Goal: Information Seeking & Learning: Learn about a topic

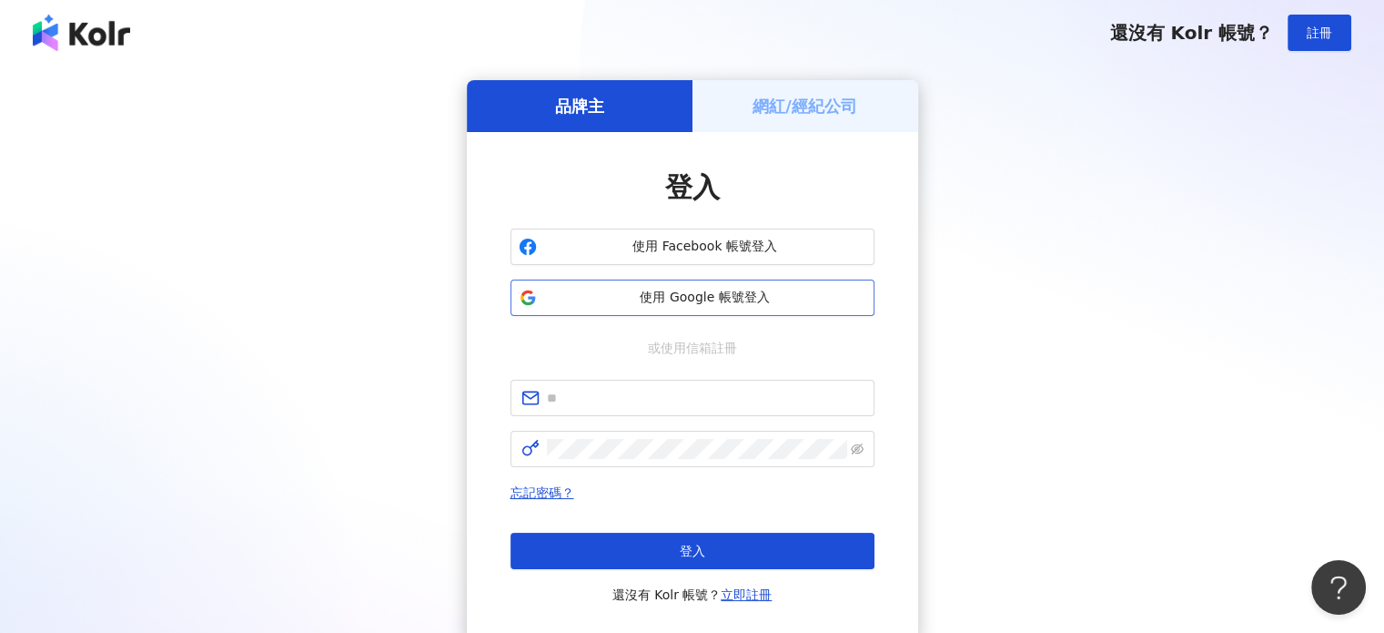
click at [668, 301] on span "使用 Google 帳號登入" at bounding box center [705, 298] width 322 height 18
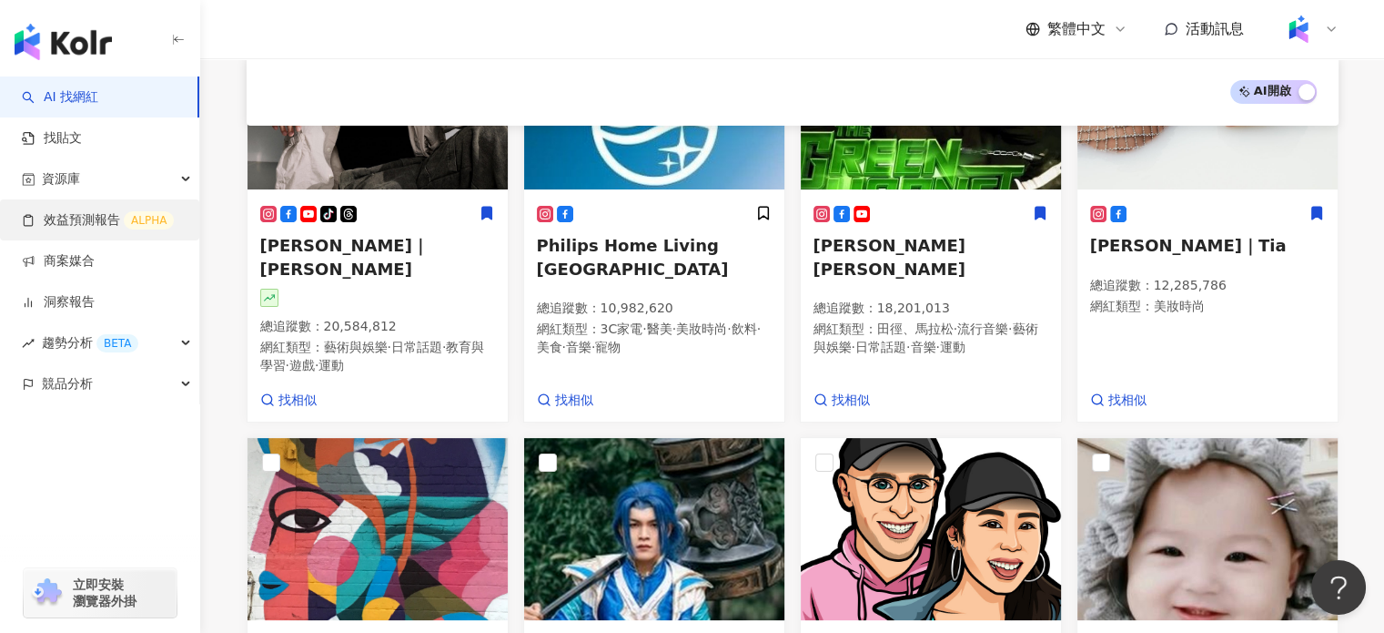
scroll to position [273, 0]
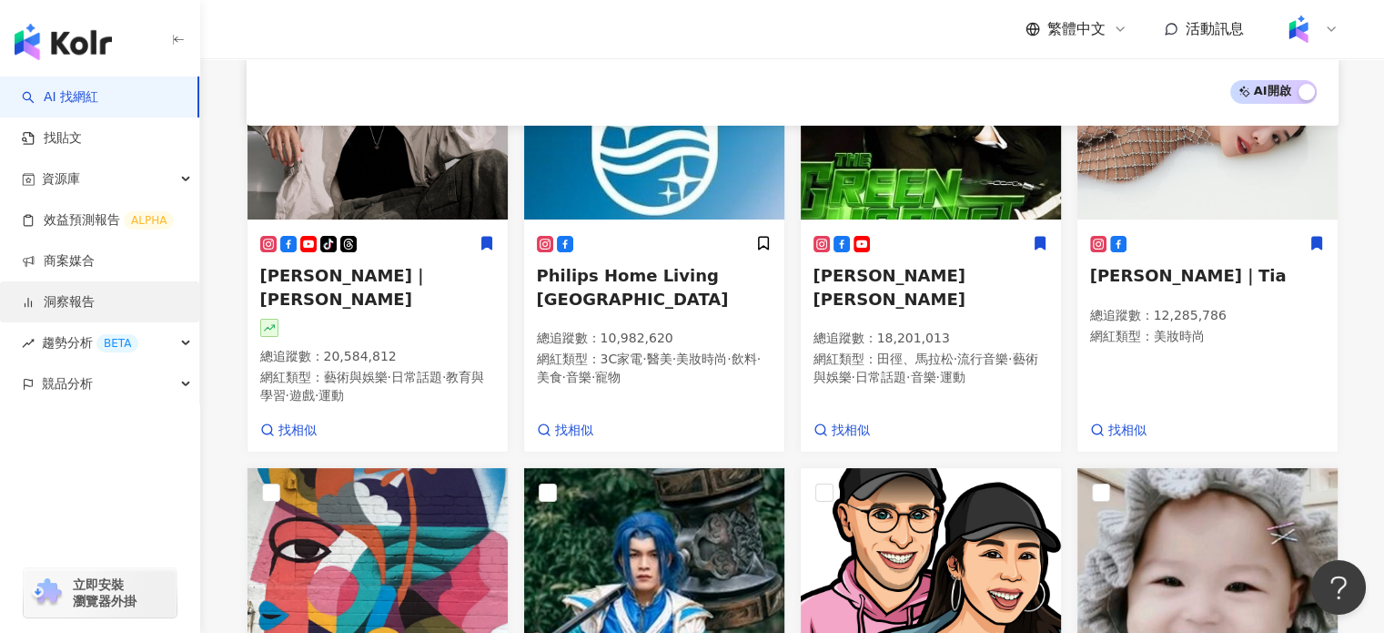
click at [95, 301] on link "洞察報告" at bounding box center [58, 302] width 73 height 18
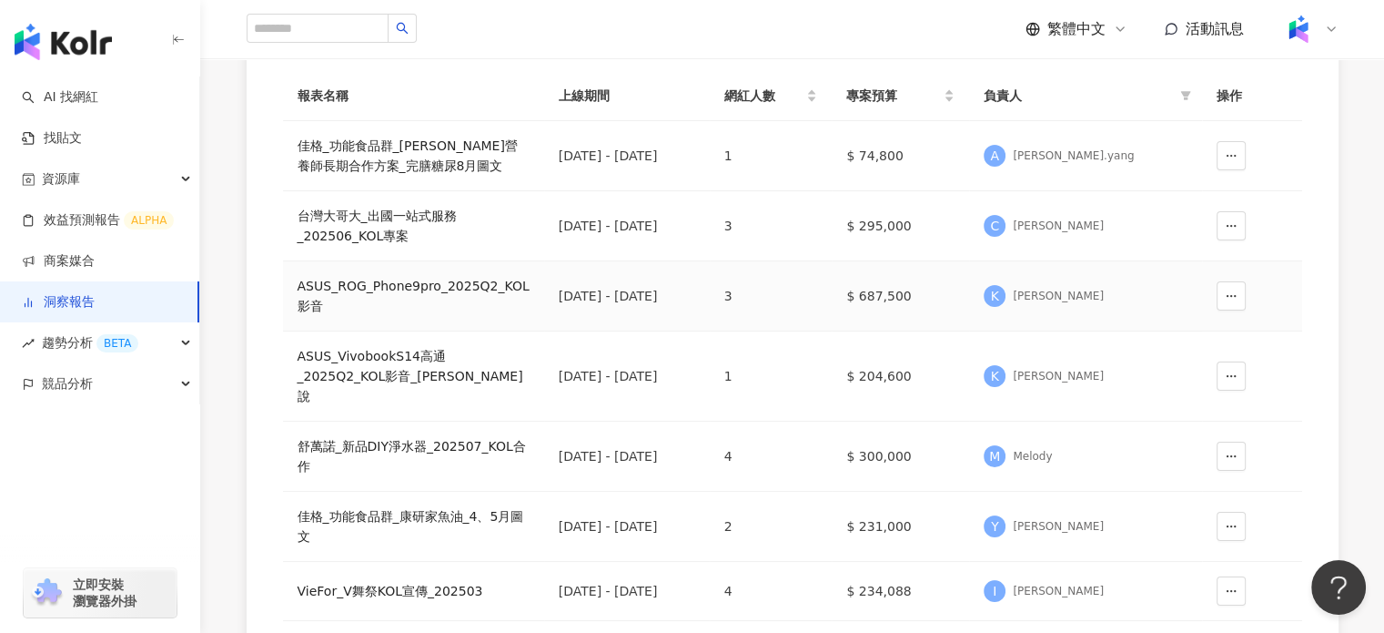
scroll to position [273, 0]
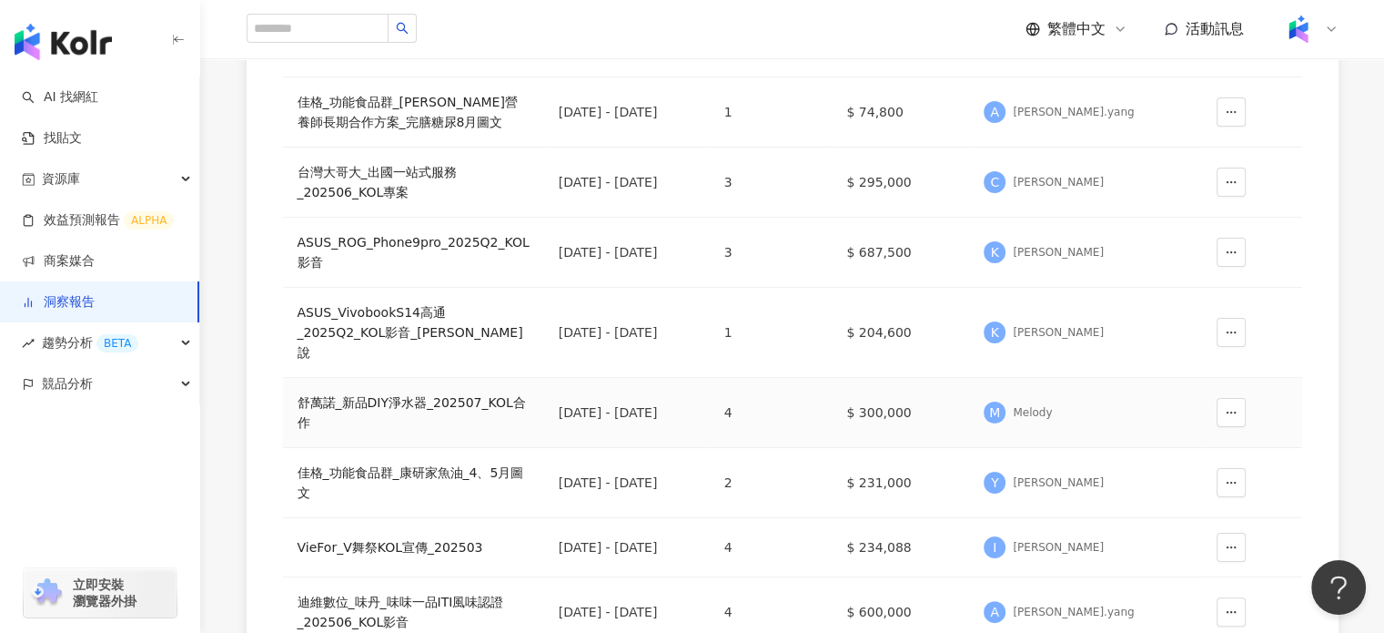
click at [481, 392] on div "舒萬諾_新品DIY淨水器_202507_KOL合作" at bounding box center [414, 412] width 232 height 40
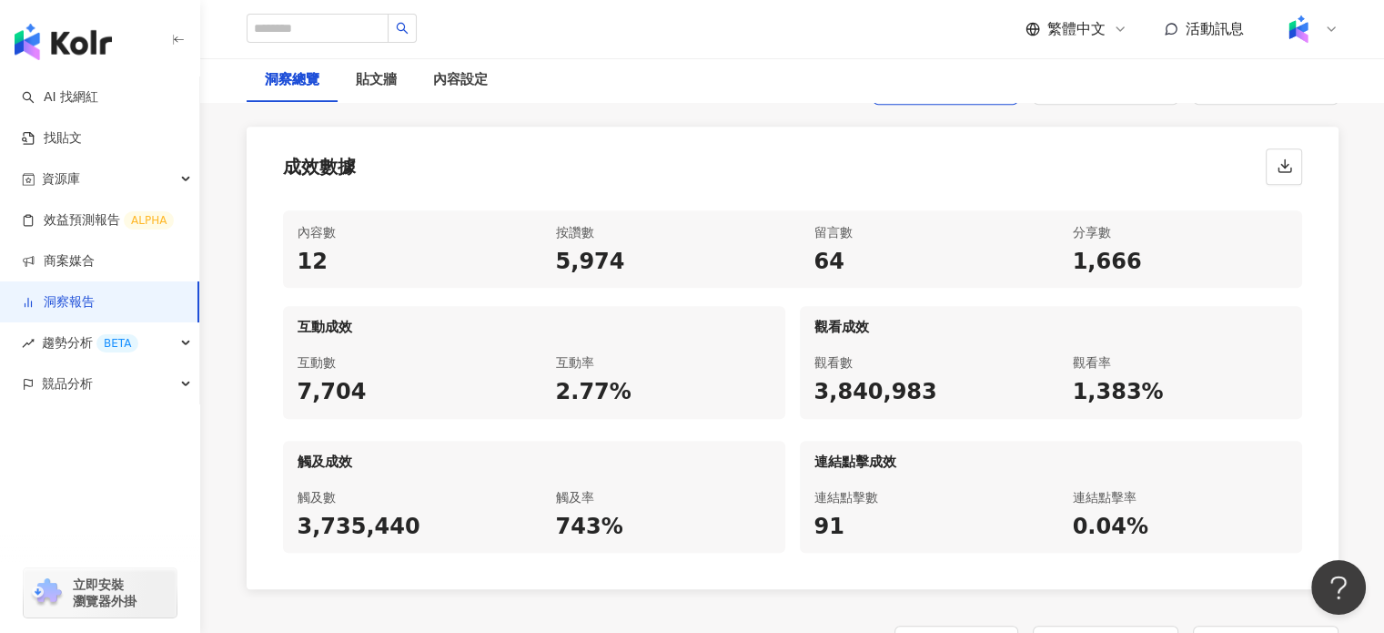
scroll to position [819, 0]
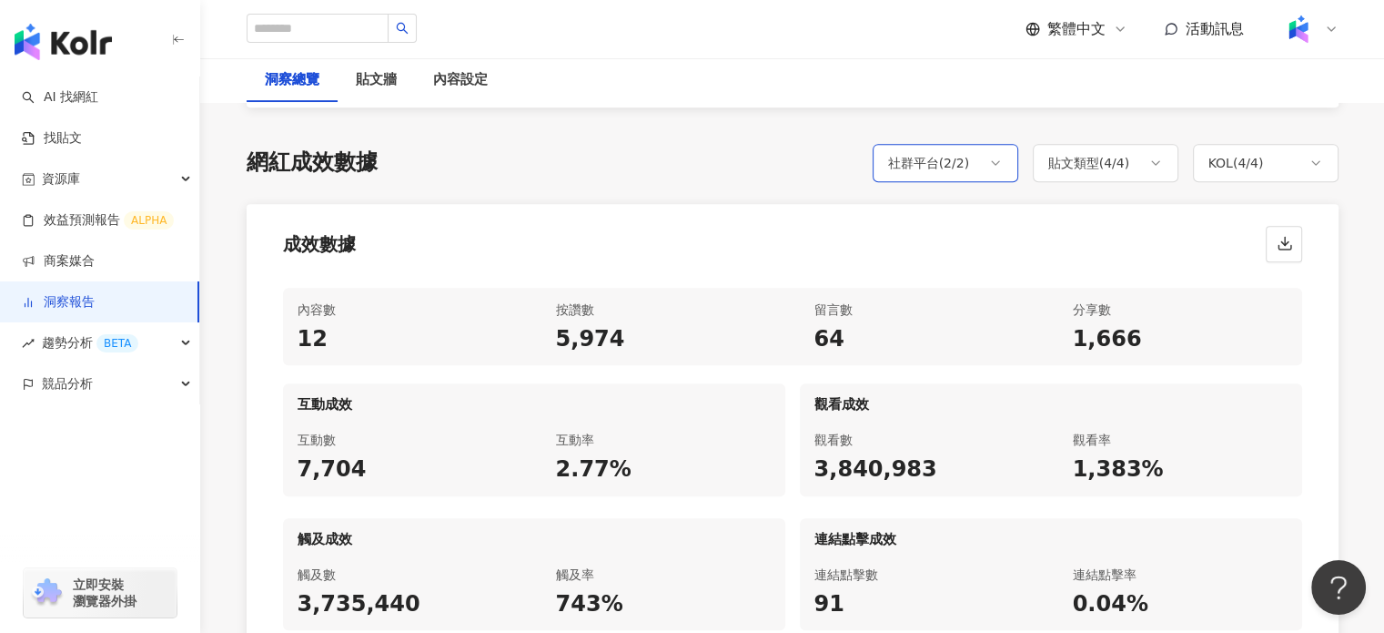
click at [989, 171] on div "社群平台 ( 2 / 2 )" at bounding box center [946, 163] width 146 height 38
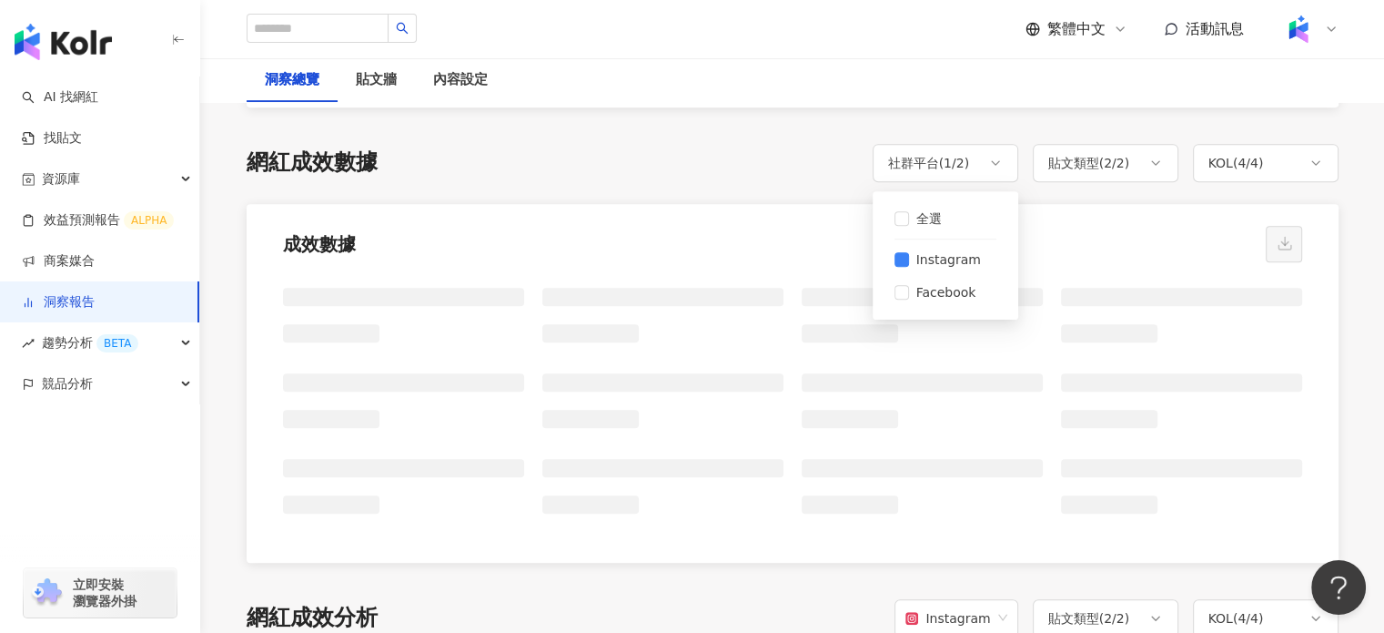
click at [1059, 227] on div "成效數據" at bounding box center [793, 238] width 1092 height 69
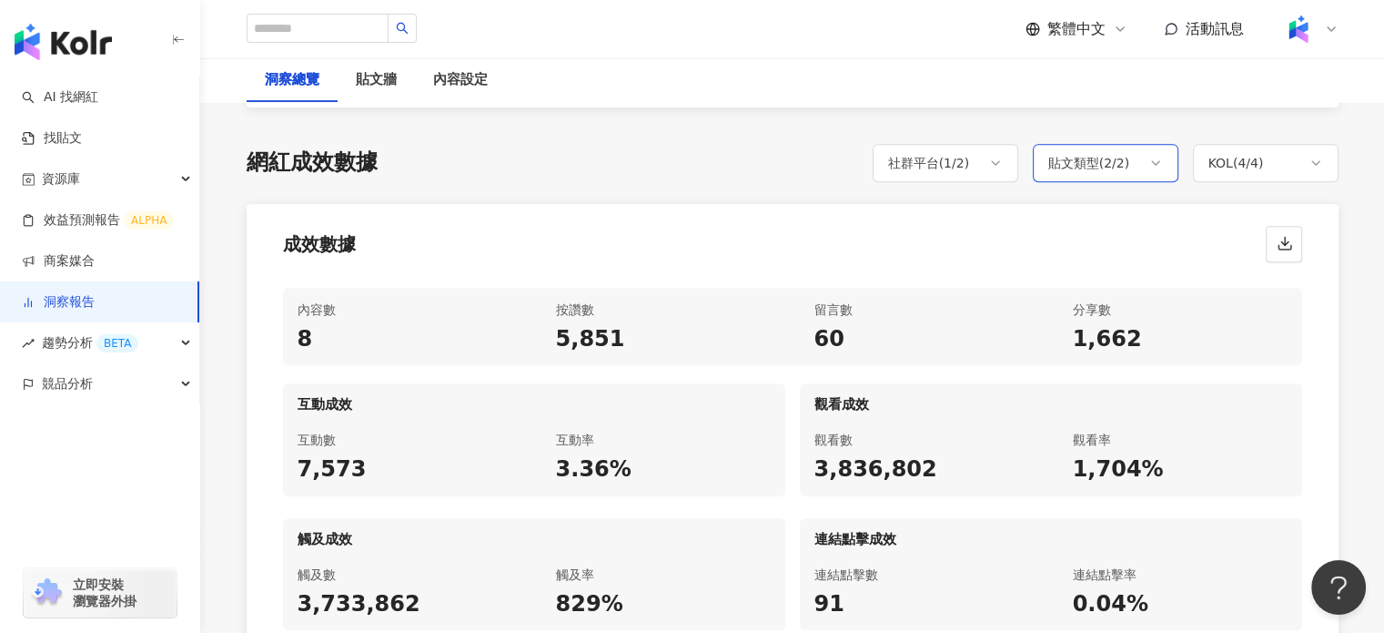
click at [1077, 169] on div "貼文類型 ( 2 / 2 )" at bounding box center [1090, 163] width 82 height 22
click at [1061, 283] on label "限時動態" at bounding box center [1106, 292] width 102 height 33
click at [958, 257] on div "成效數據" at bounding box center [793, 238] width 1092 height 69
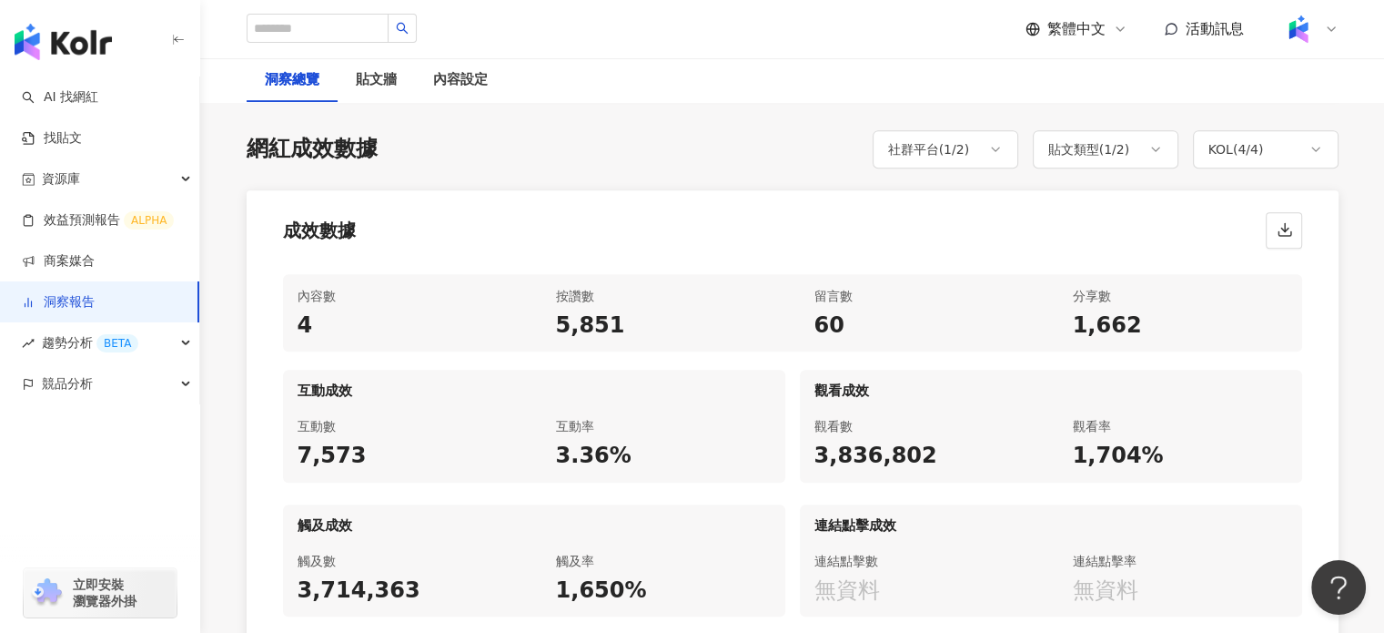
scroll to position [728, 0]
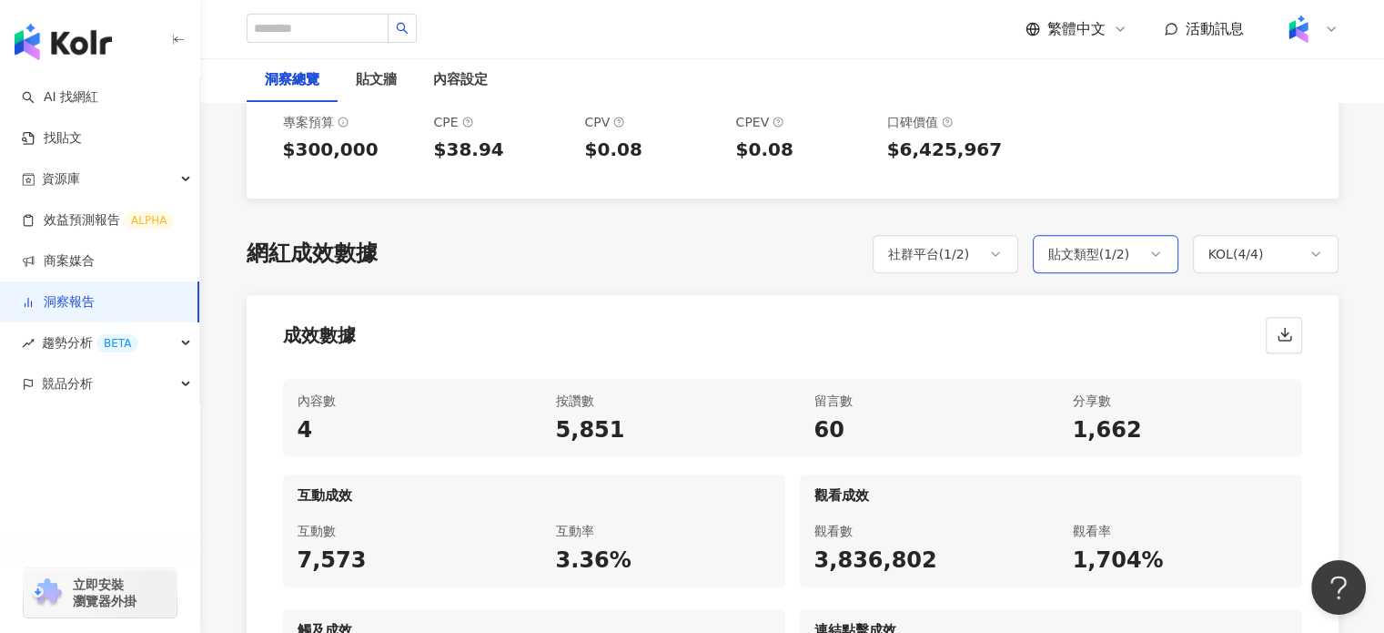
click at [1105, 243] on div "貼文類型 ( 1 / 2 )" at bounding box center [1090, 254] width 82 height 22
click at [874, 352] on div "成效數據" at bounding box center [793, 329] width 1092 height 69
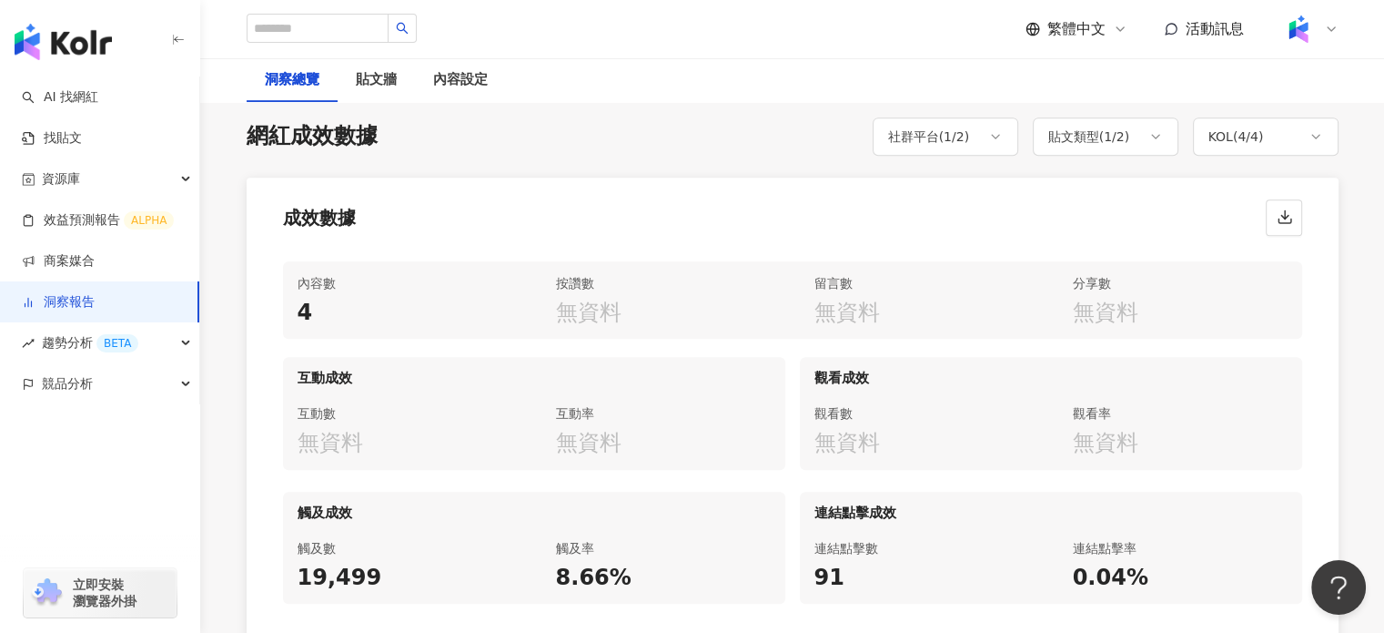
scroll to position [819, 0]
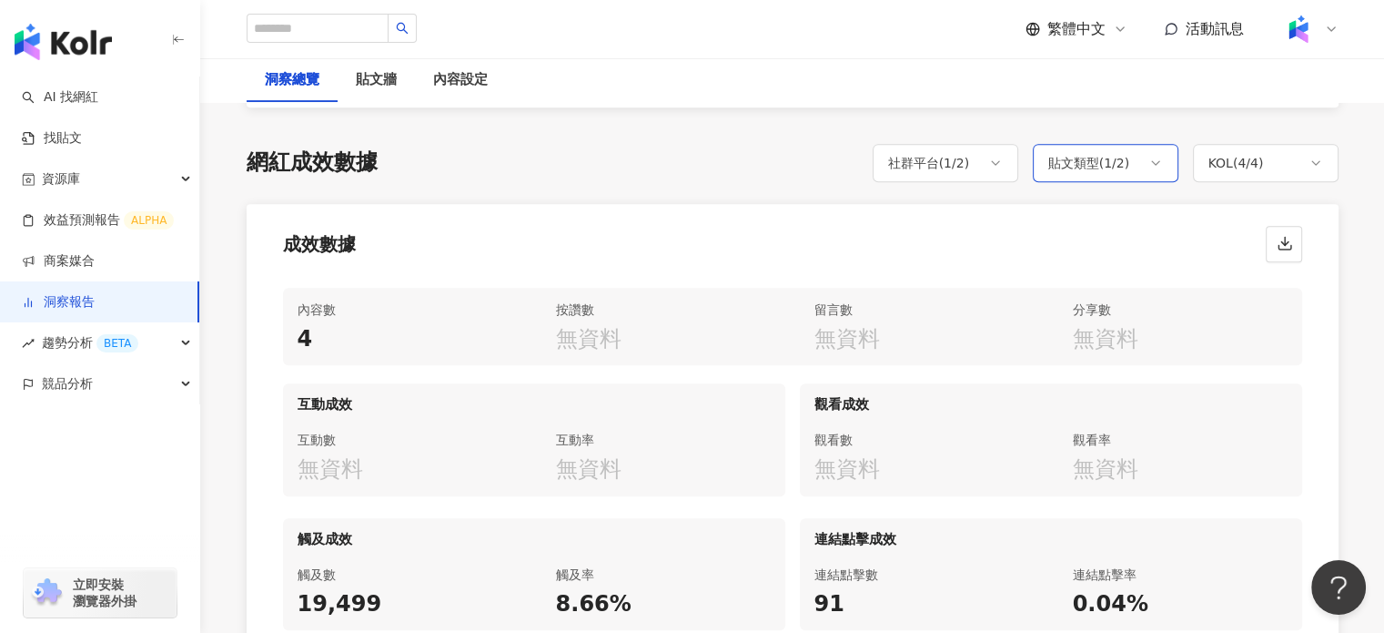
click at [1109, 161] on div "貼文類型 ( 1 / 2 )" at bounding box center [1090, 163] width 82 height 22
click at [1053, 288] on div "全選 Reels 限時動態" at bounding box center [1106, 255] width 124 height 106
click at [912, 250] on div "成效數據" at bounding box center [793, 238] width 1092 height 69
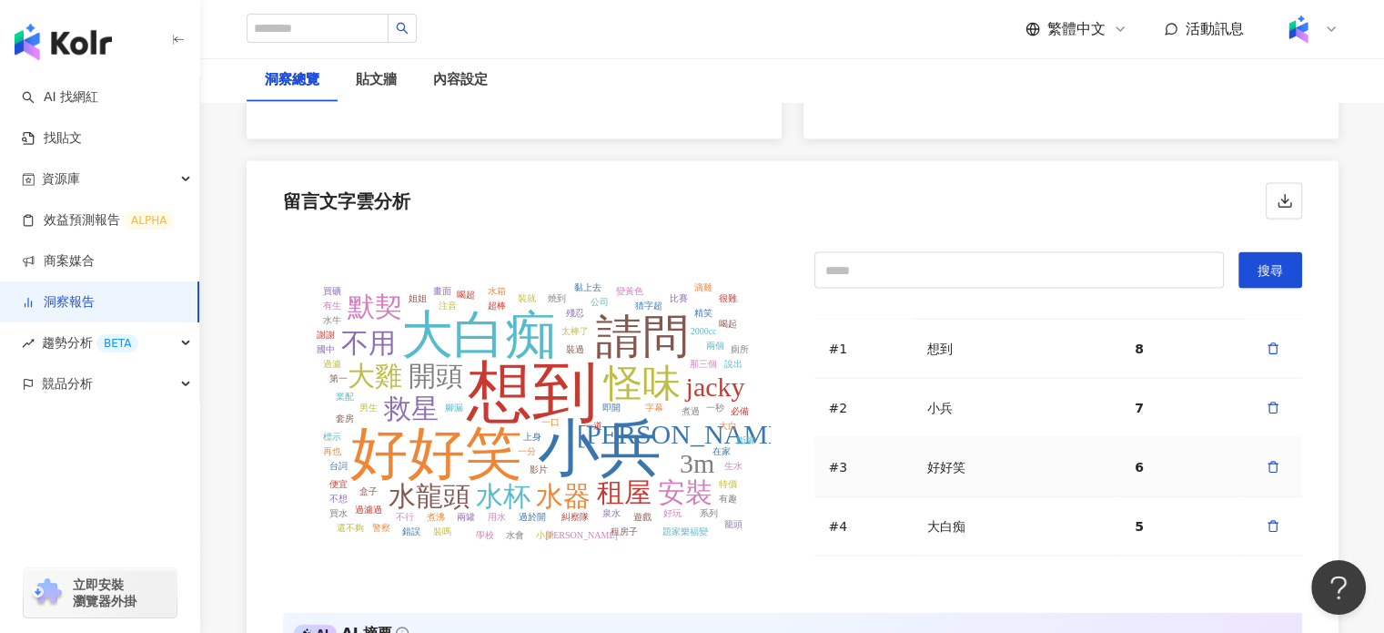
scroll to position [0, 0]
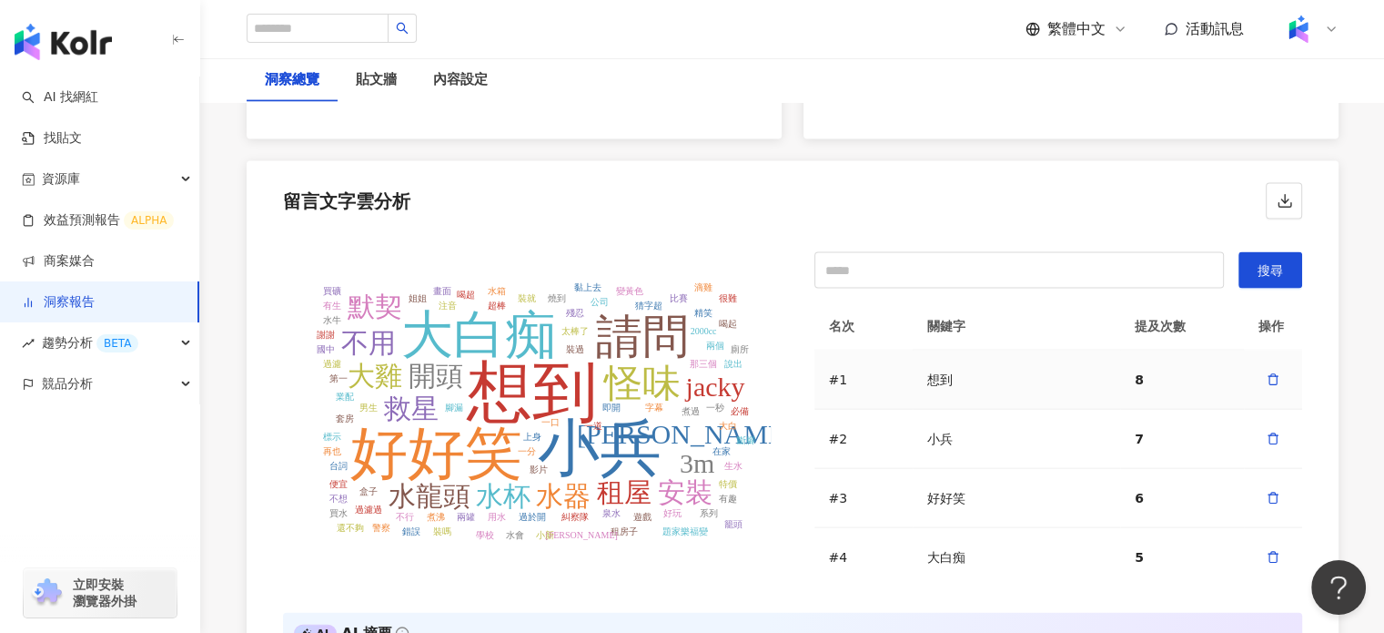
click at [1021, 353] on td "想到" at bounding box center [1017, 379] width 208 height 59
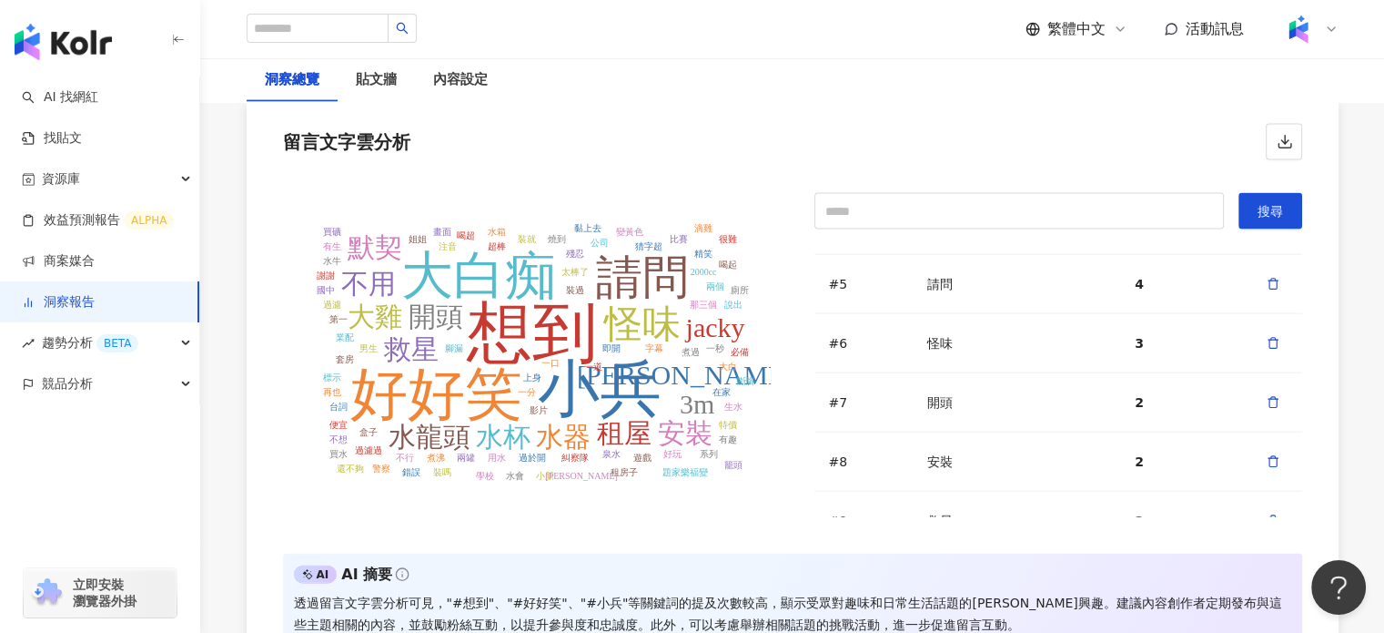
scroll to position [4005, 0]
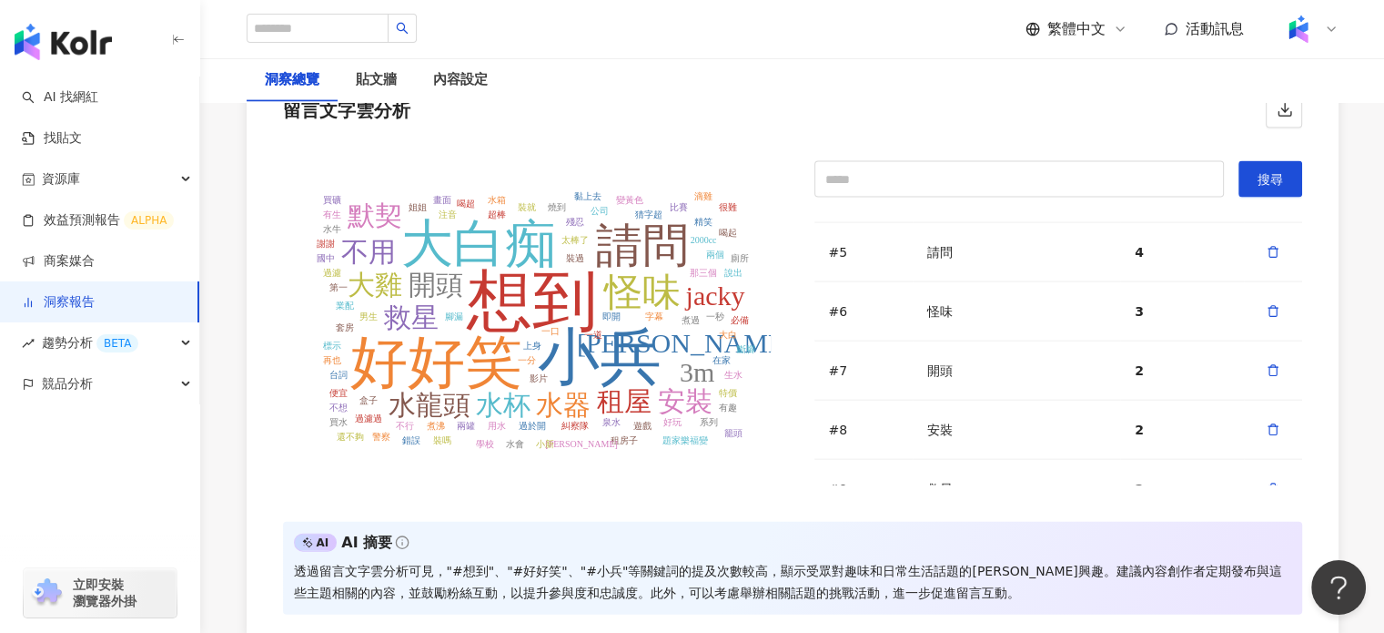
click at [613, 389] on tspan "租屋" at bounding box center [624, 401] width 55 height 30
click at [438, 364] on tspan "好好笑" at bounding box center [436, 362] width 172 height 64
click at [494, 289] on tspan "想到" at bounding box center [532, 301] width 132 height 73
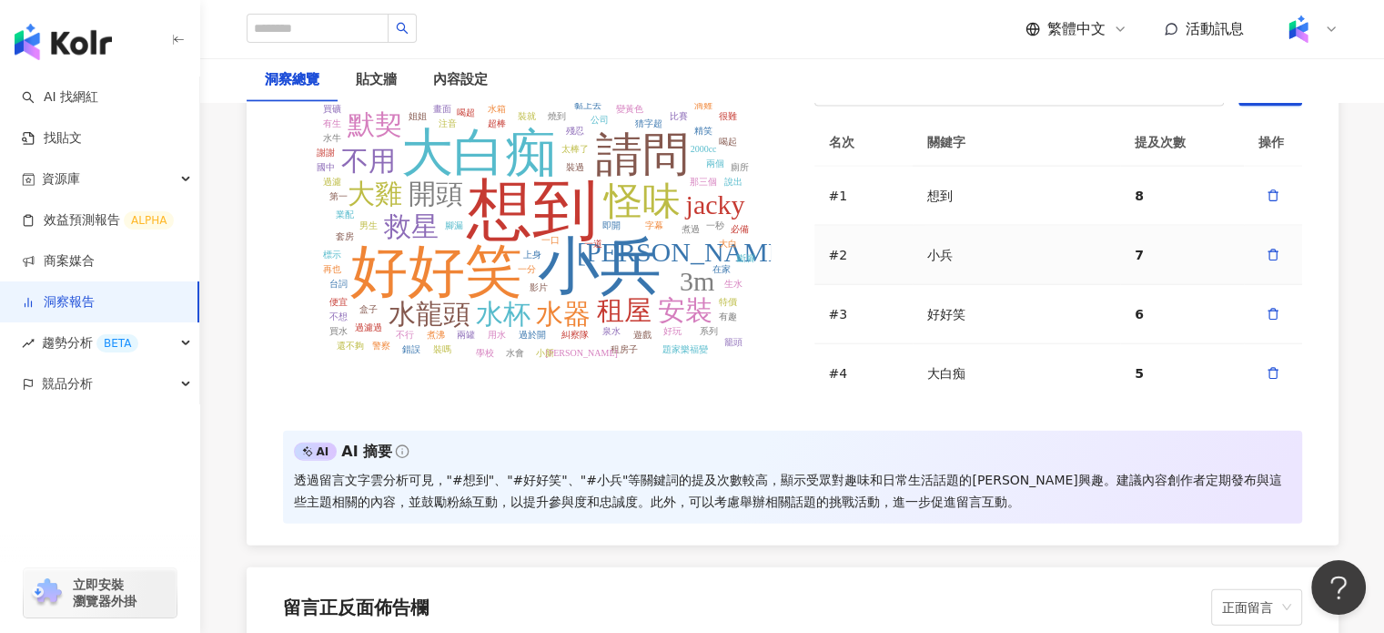
scroll to position [0, 0]
click at [945, 192] on td "想到" at bounding box center [1017, 197] width 208 height 59
click at [919, 188] on td "想到" at bounding box center [1017, 197] width 208 height 59
click at [826, 188] on td "#1" at bounding box center [864, 197] width 98 height 59
drag, startPoint x: 866, startPoint y: 177, endPoint x: 881, endPoint y: 177, distance: 15.5
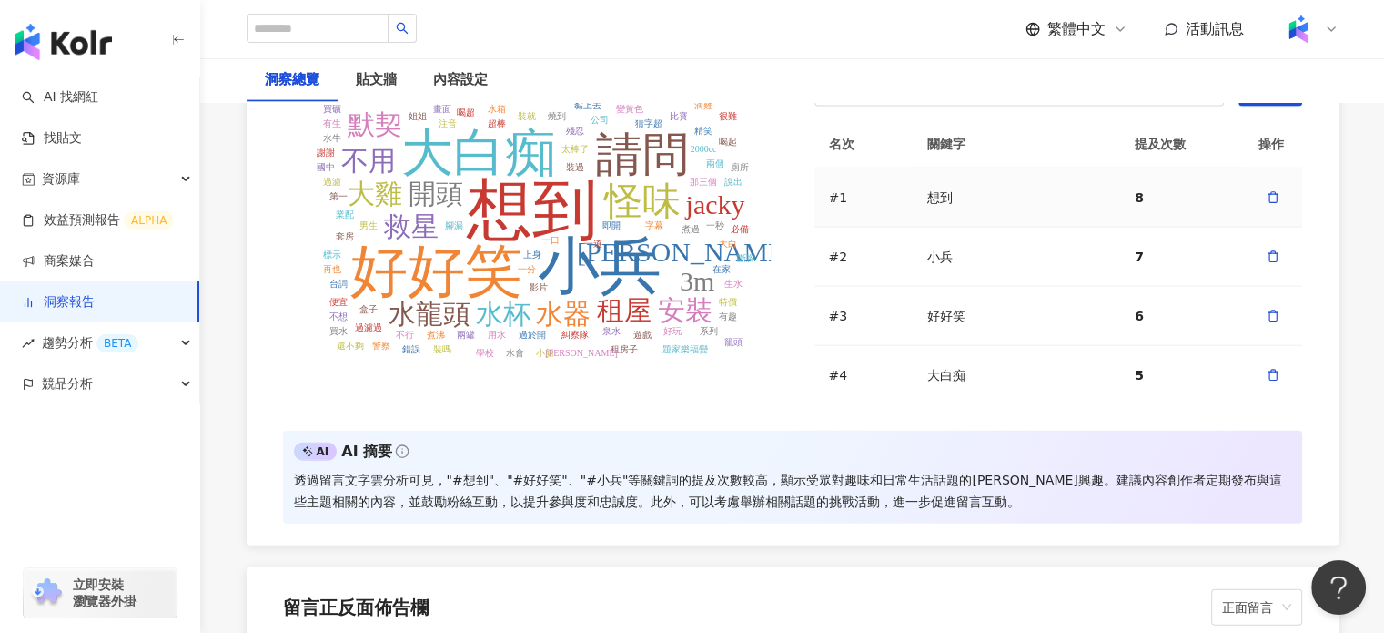
click at [870, 189] on div "#1" at bounding box center [863, 198] width 69 height 18
drag, startPoint x: 917, startPoint y: 177, endPoint x: 1007, endPoint y: 173, distance: 89.3
click at [1007, 173] on td "想到" at bounding box center [1017, 197] width 208 height 59
click at [1036, 198] on td "想到" at bounding box center [1017, 197] width 208 height 59
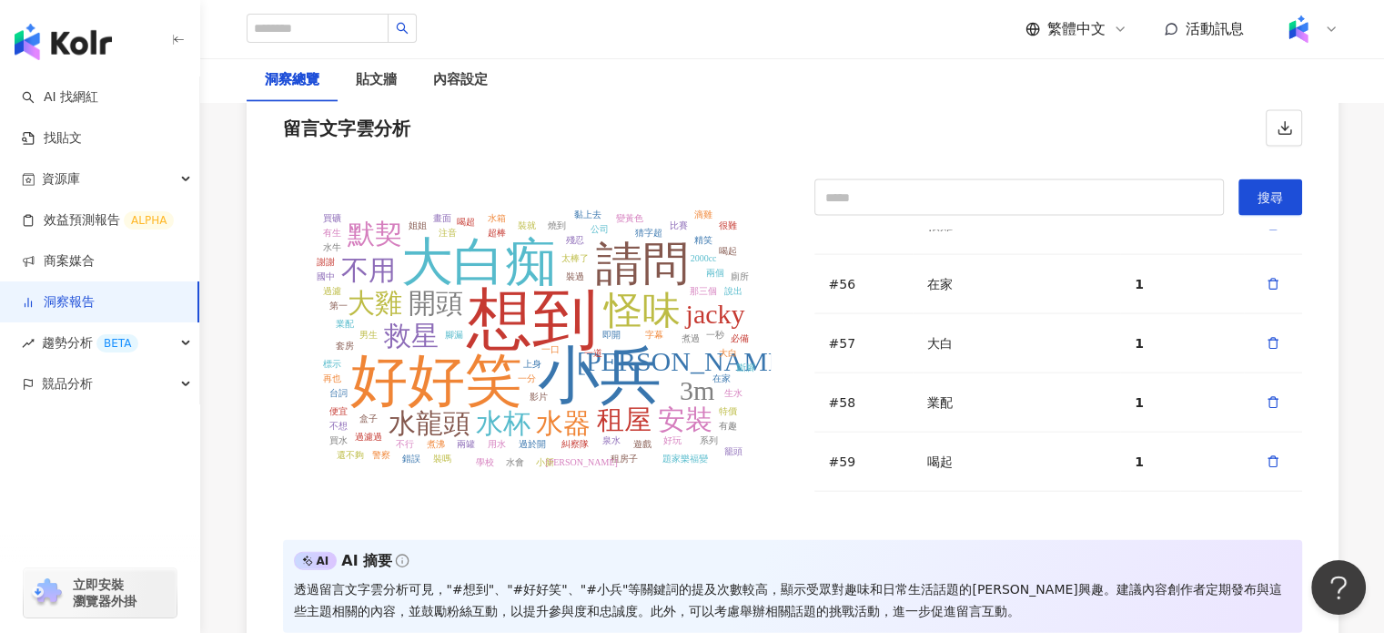
scroll to position [4096, 0]
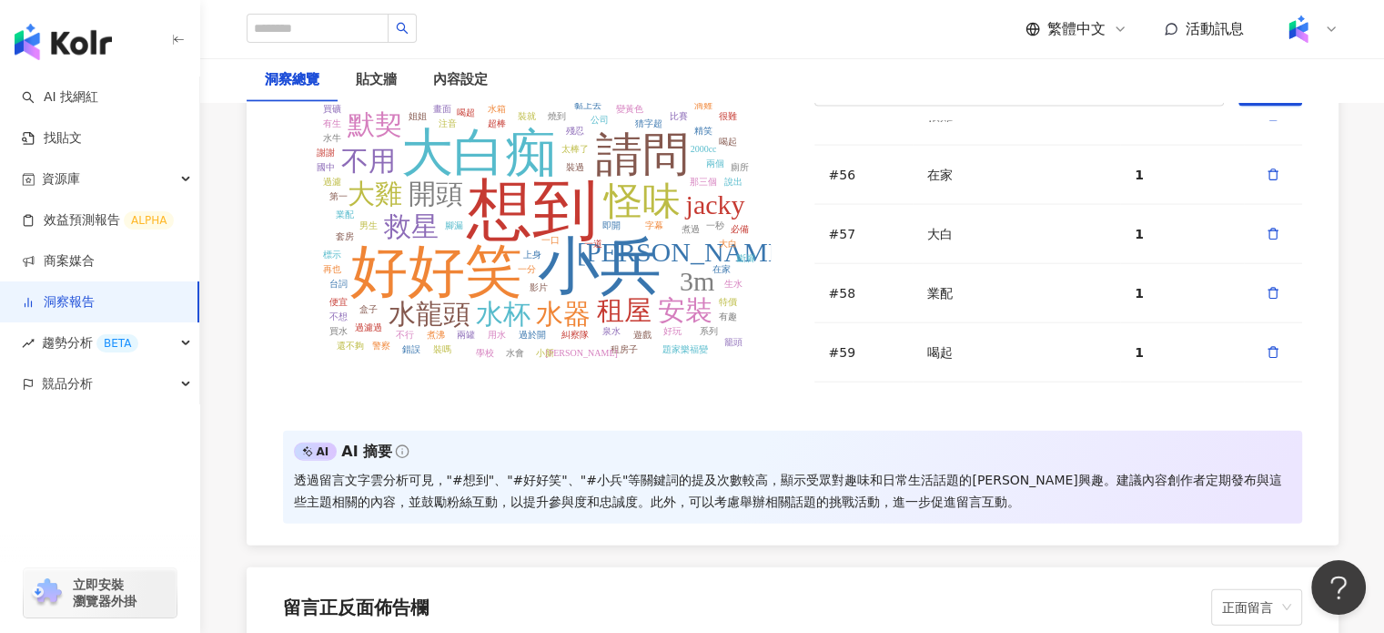
click at [712, 385] on div "想到 小兵 好好笑 大白痴 請問 怪味 開頭 安裝 救星 租屋 [PERSON_NAME] 水器 水杯 水龍頭 大雞 3m 默契 不用 jacky 即開 一口…" at bounding box center [793, 239] width 1092 height 382
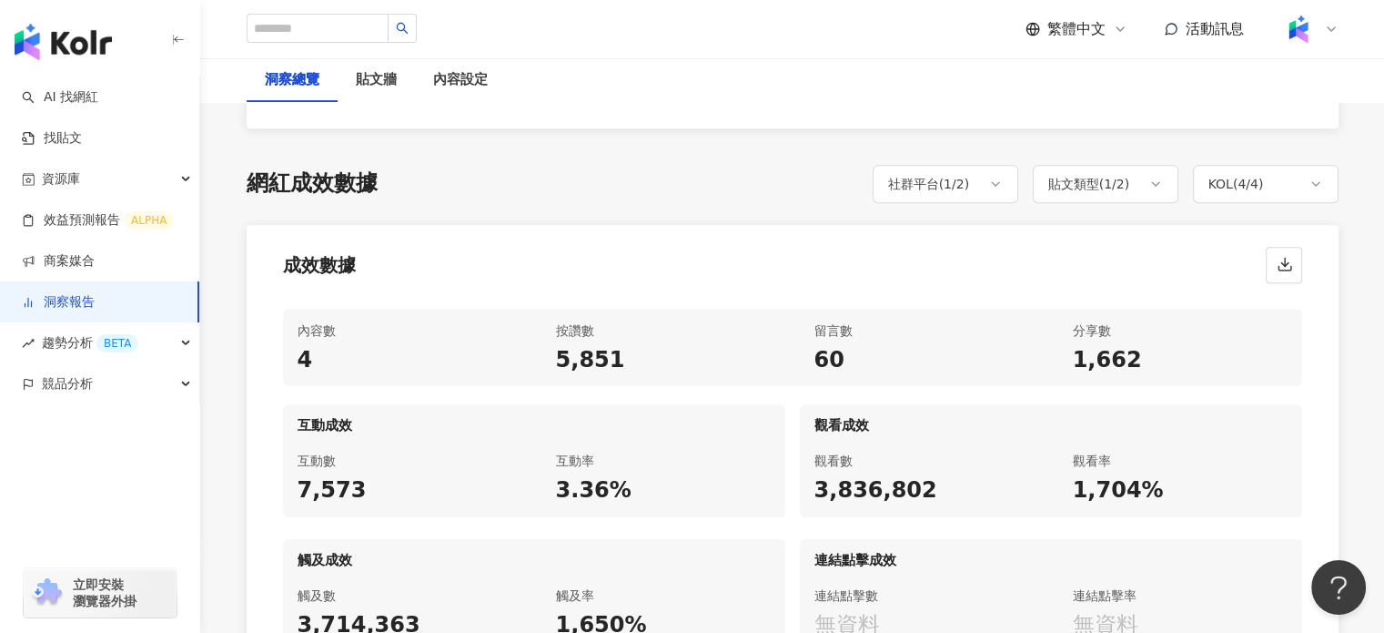
scroll to position [637, 0]
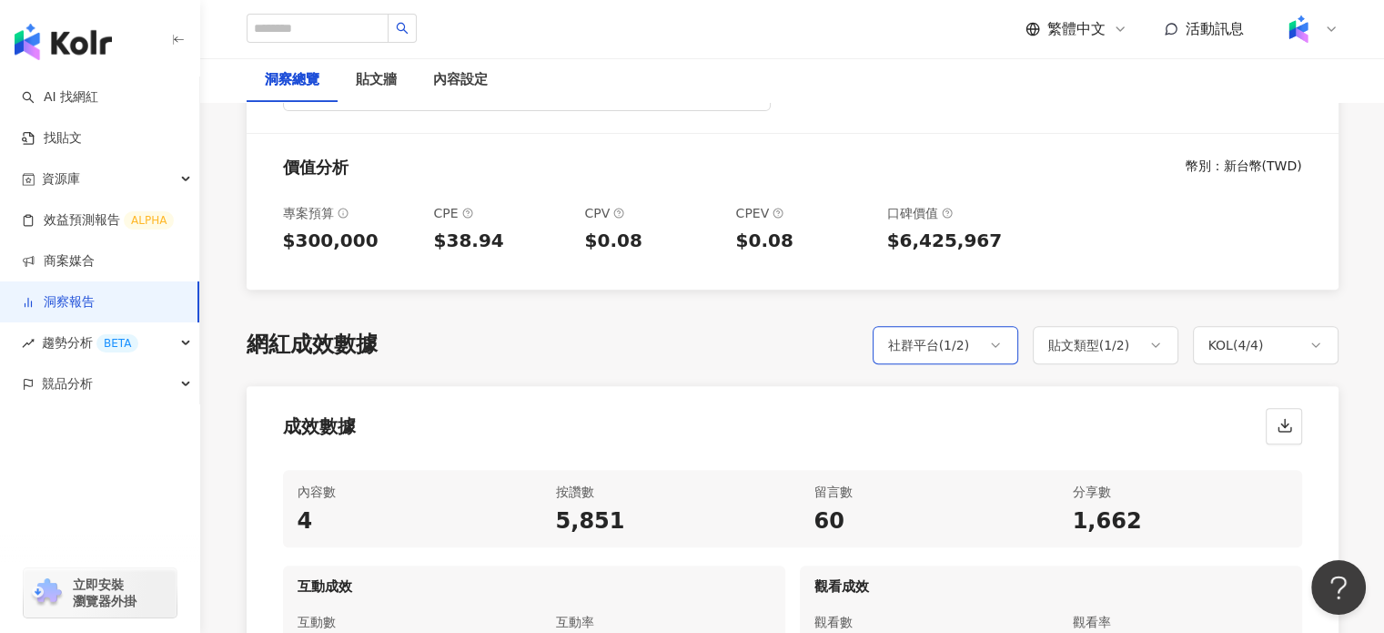
click at [987, 350] on div "社群平台 ( 1 / 2 )" at bounding box center [946, 345] width 146 height 38
click at [923, 396] on span "全選" at bounding box center [929, 400] width 40 height 20
click at [1141, 421] on div "成效數據" at bounding box center [793, 420] width 1092 height 69
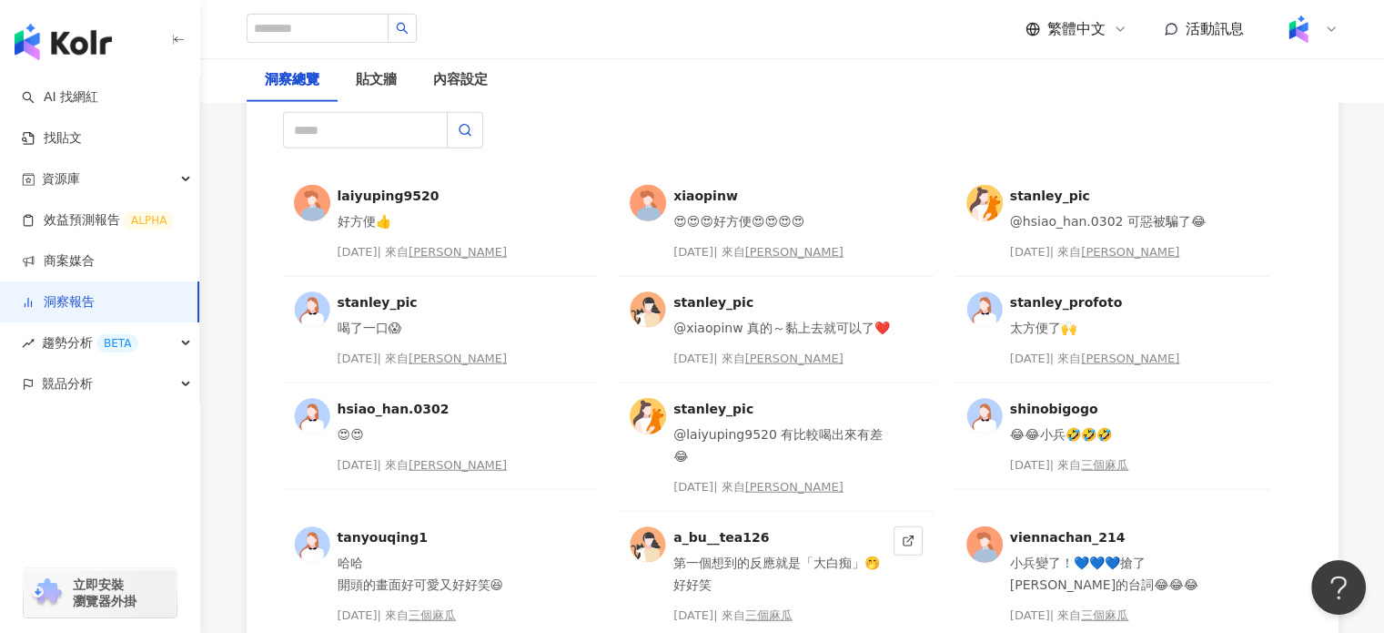
scroll to position [4733, 0]
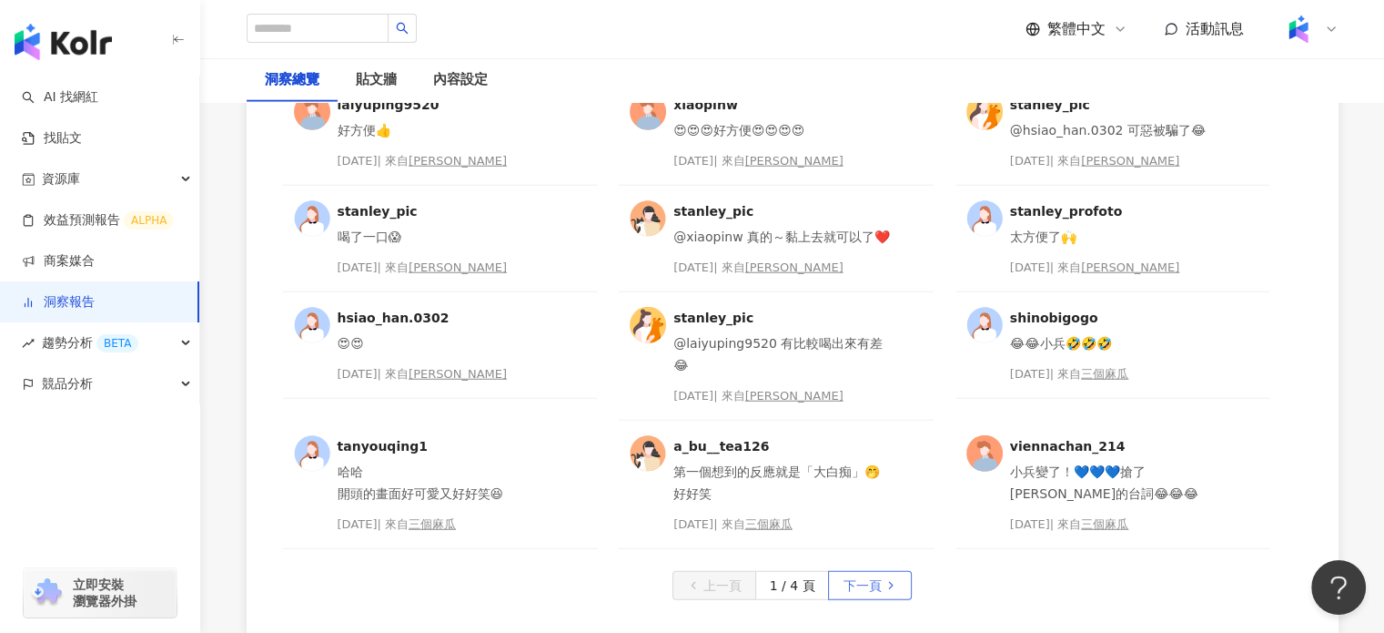
click at [861, 572] on span "下一頁" at bounding box center [862, 586] width 38 height 29
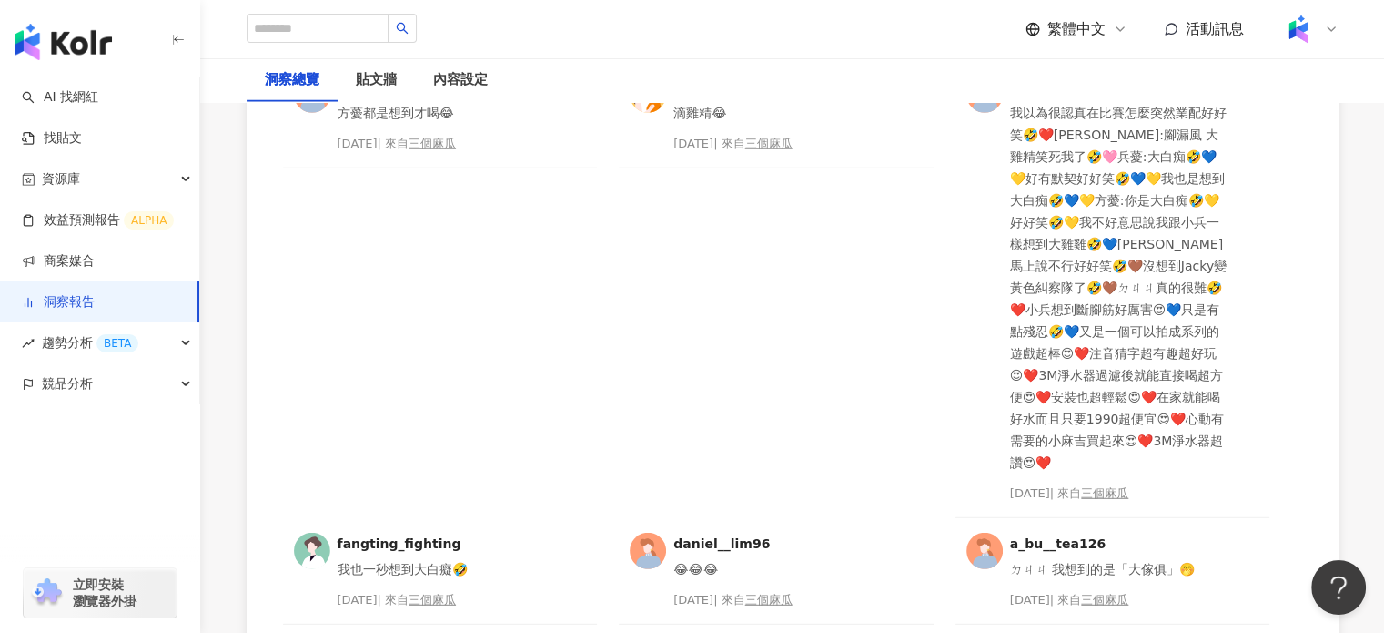
scroll to position [5097, 0]
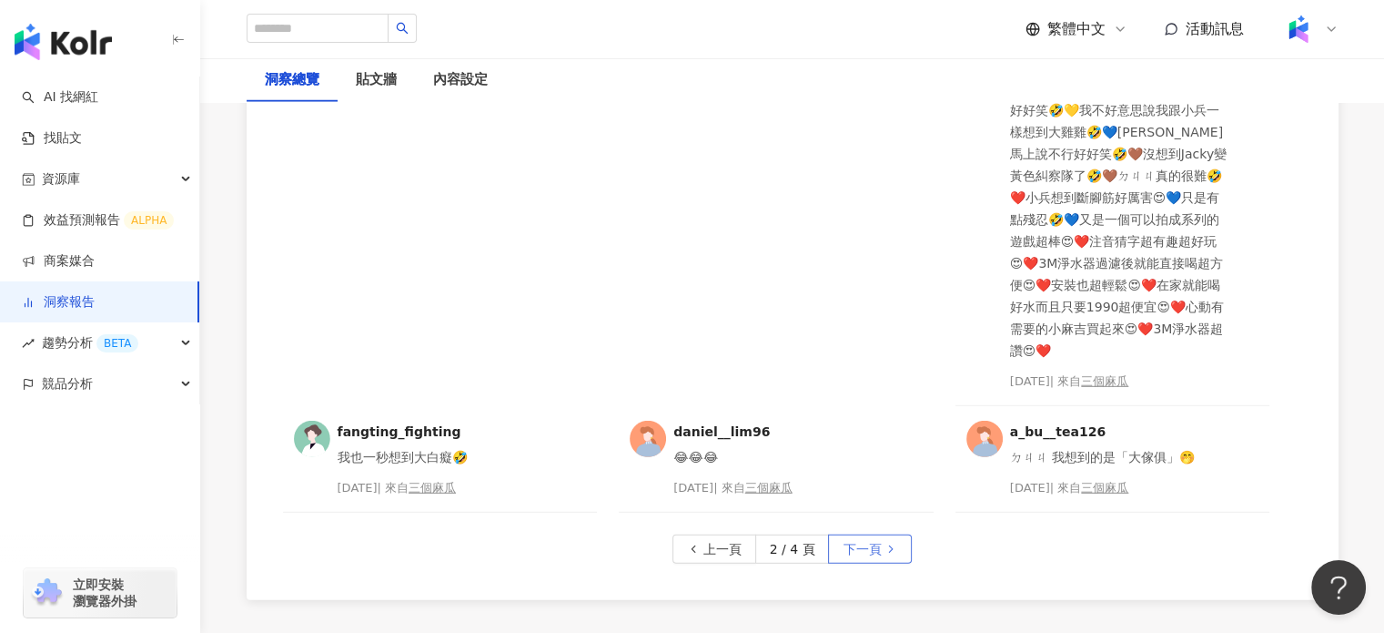
click at [848, 535] on span "下一頁" at bounding box center [862, 549] width 38 height 29
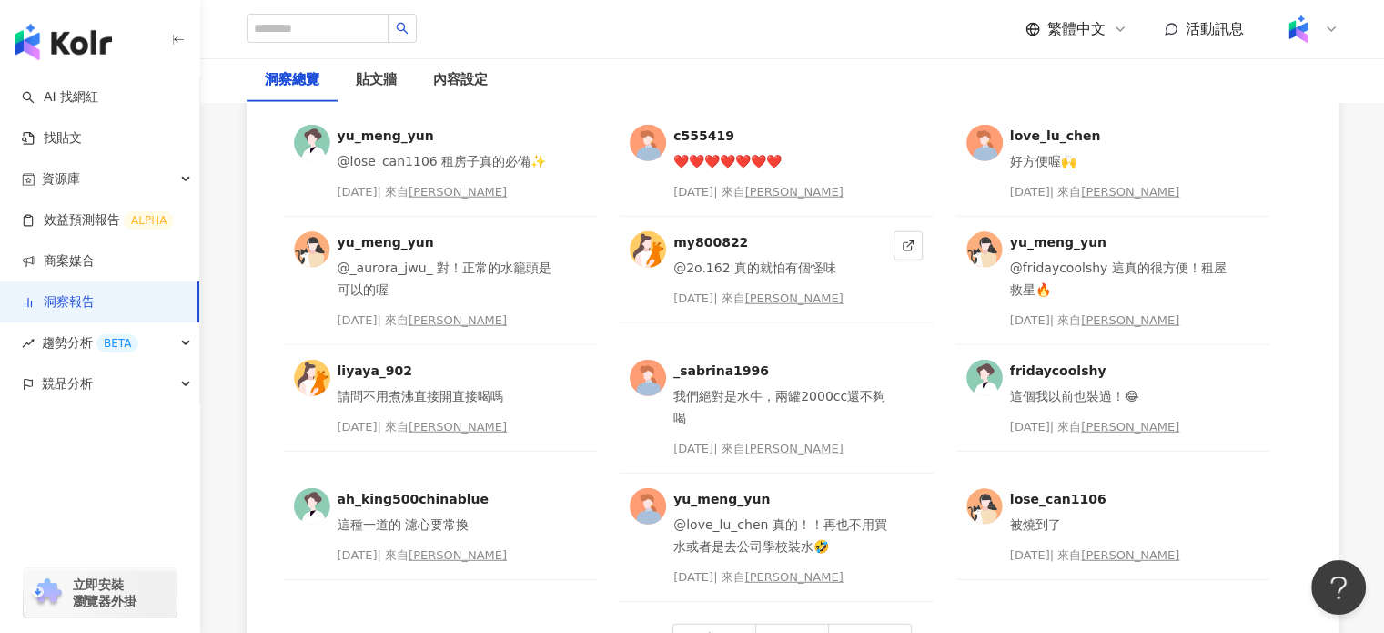
scroll to position [4733, 0]
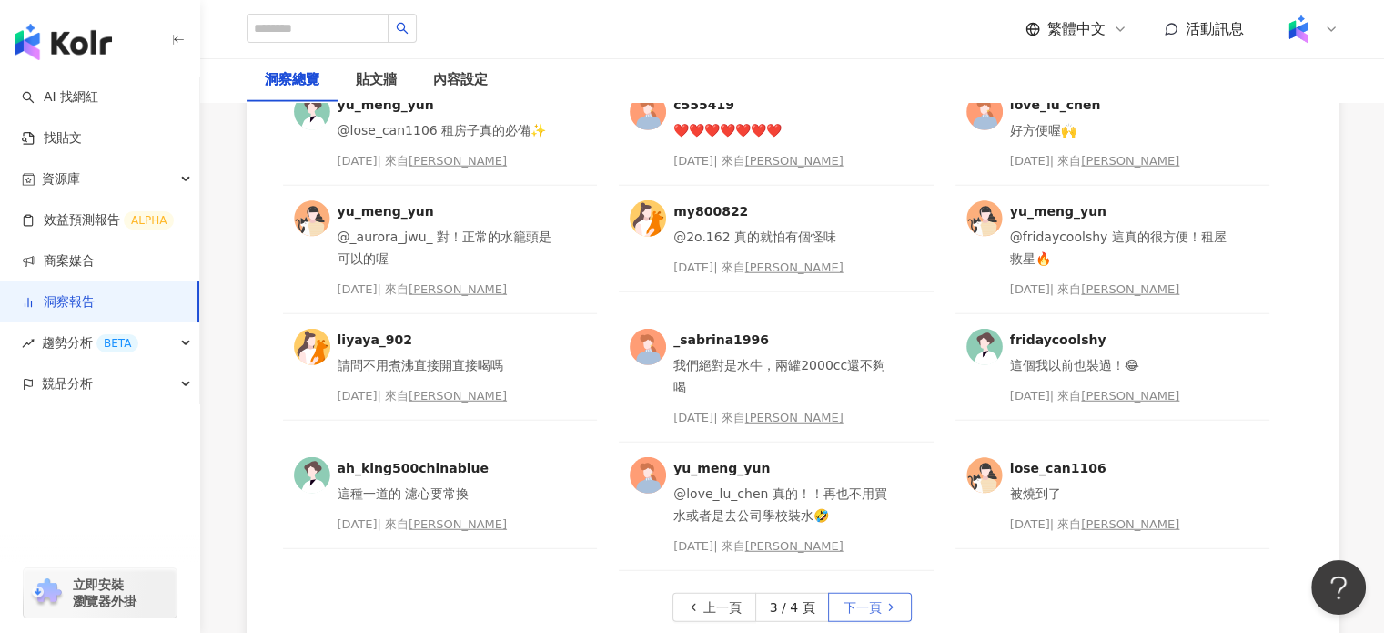
click at [861, 593] on span "下一頁" at bounding box center [862, 607] width 38 height 29
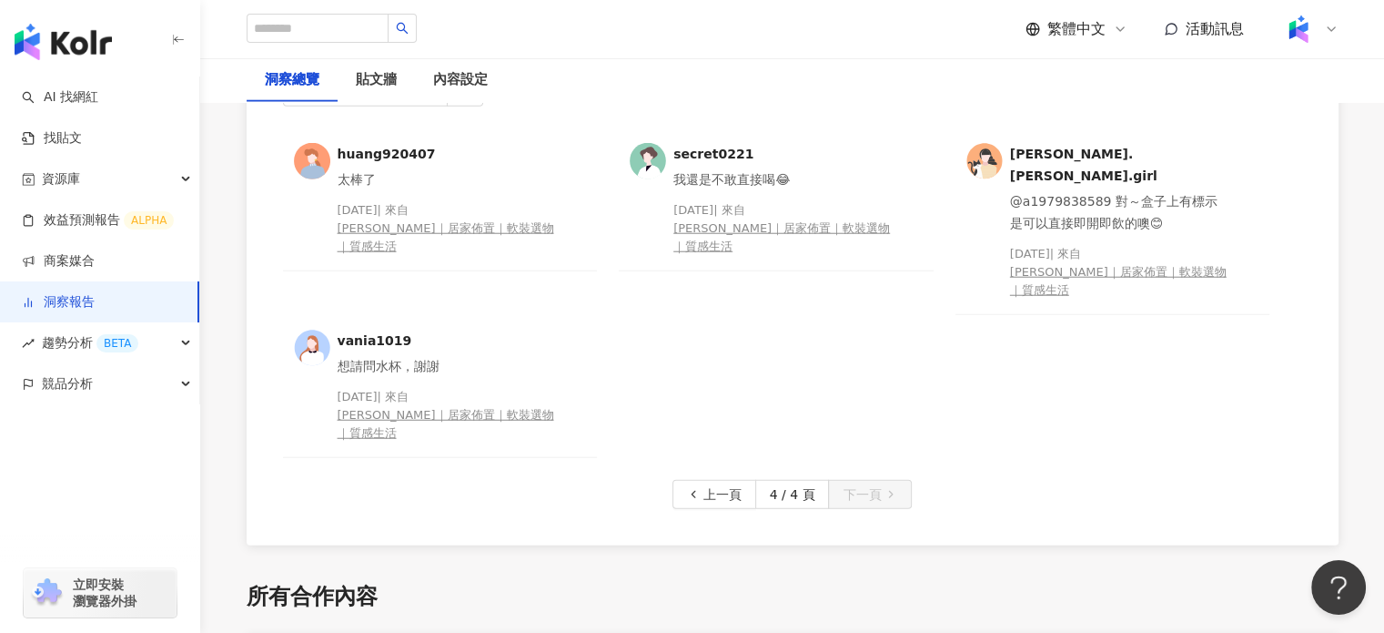
scroll to position [4551, 0]
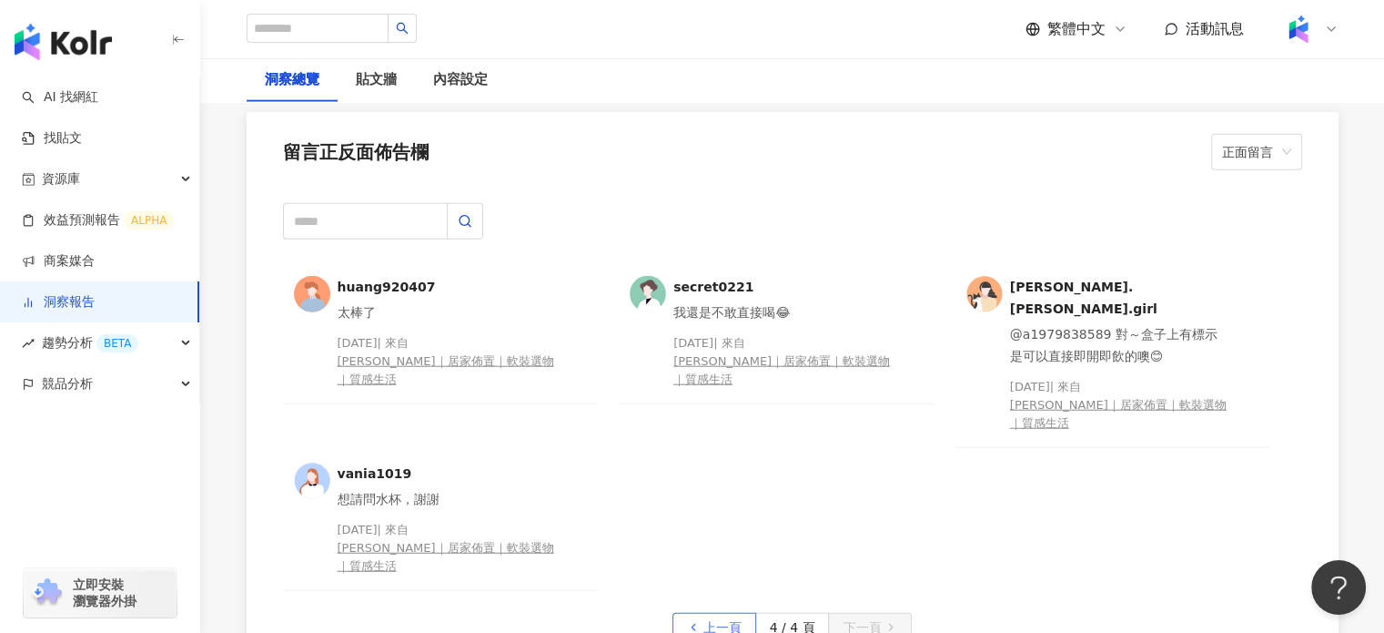
click at [736, 613] on span "上一頁" at bounding box center [723, 627] width 38 height 29
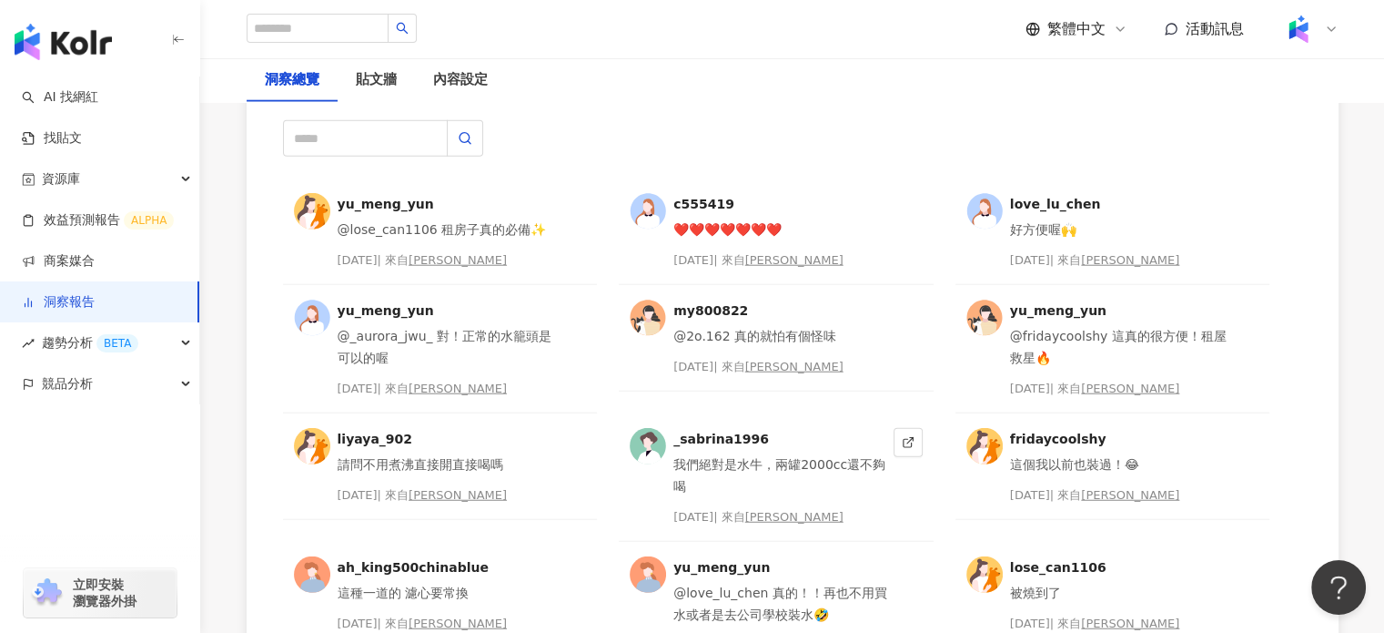
scroll to position [4733, 0]
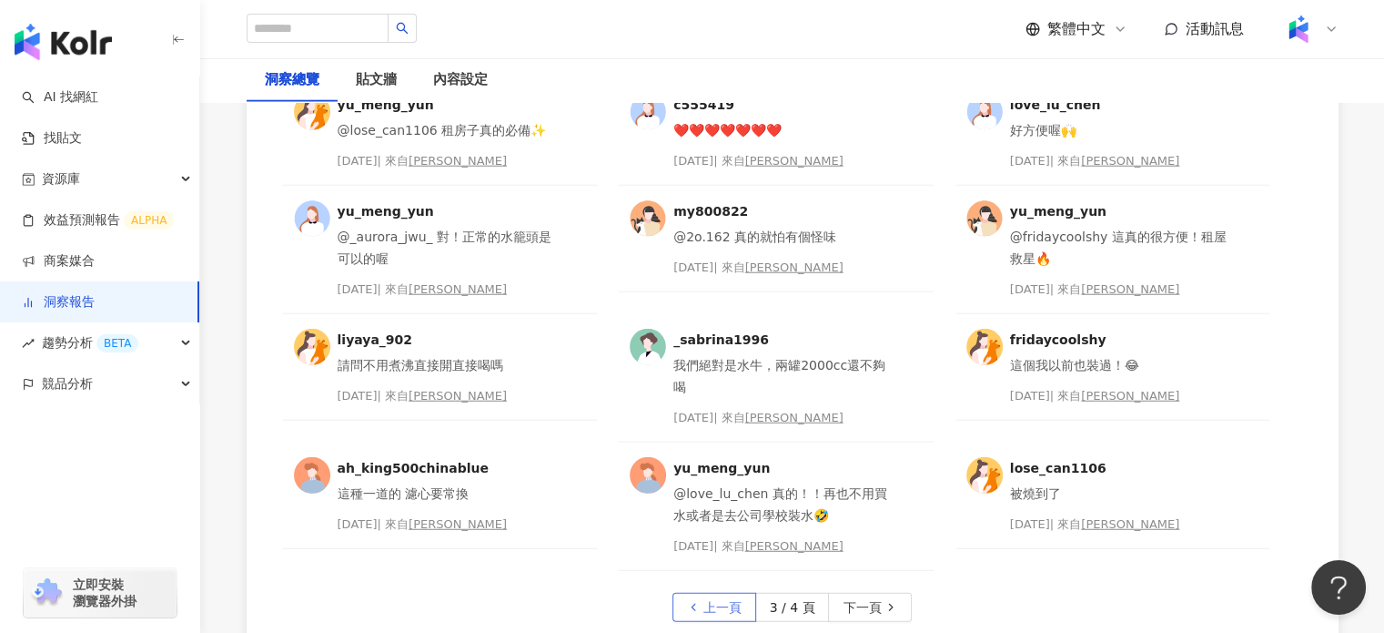
click at [704, 593] on button "上一頁" at bounding box center [715, 607] width 84 height 29
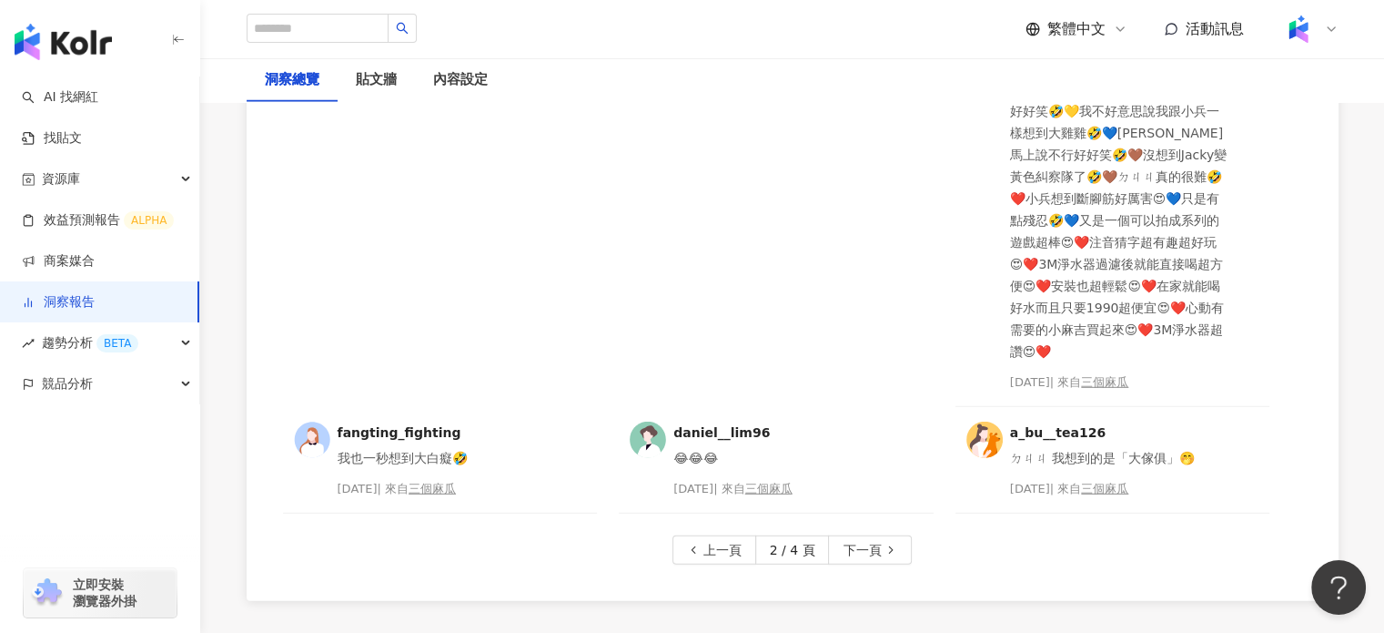
scroll to position [5097, 0]
click at [719, 535] on span "上一頁" at bounding box center [723, 549] width 38 height 29
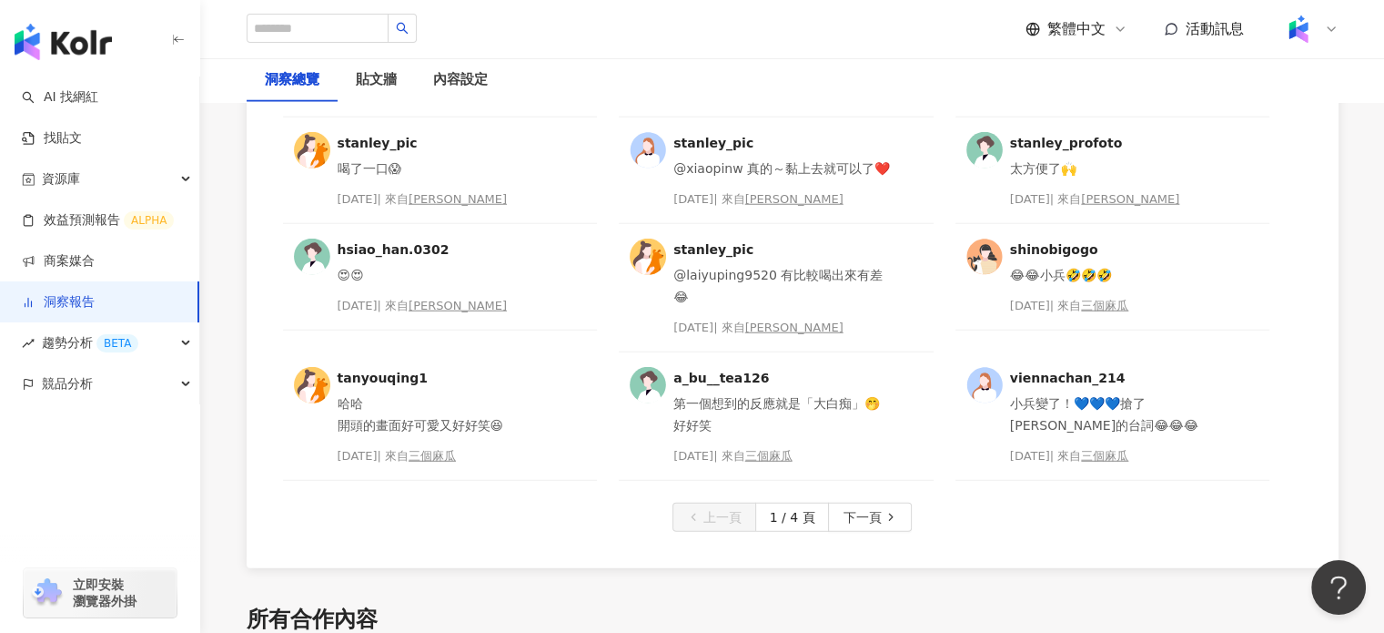
scroll to position [4802, 0]
click at [885, 510] on icon "button" at bounding box center [891, 516] width 13 height 13
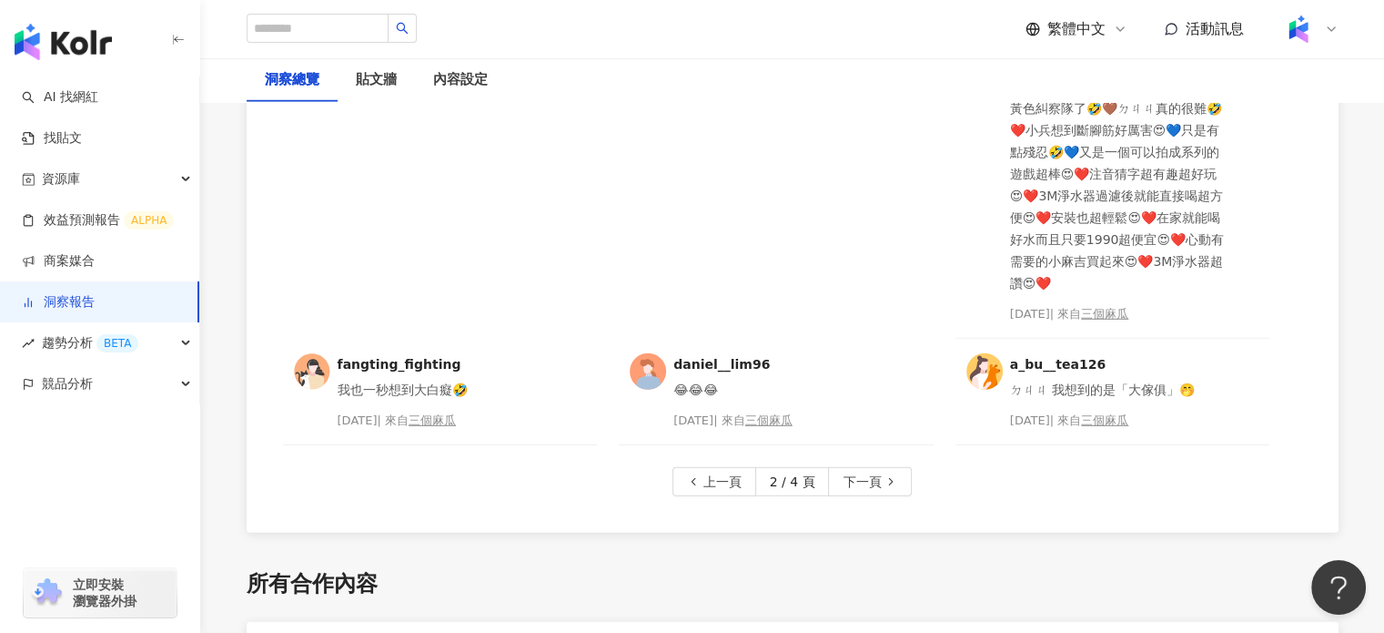
scroll to position [5166, 0]
click at [861, 466] on span "下一頁" at bounding box center [862, 480] width 38 height 29
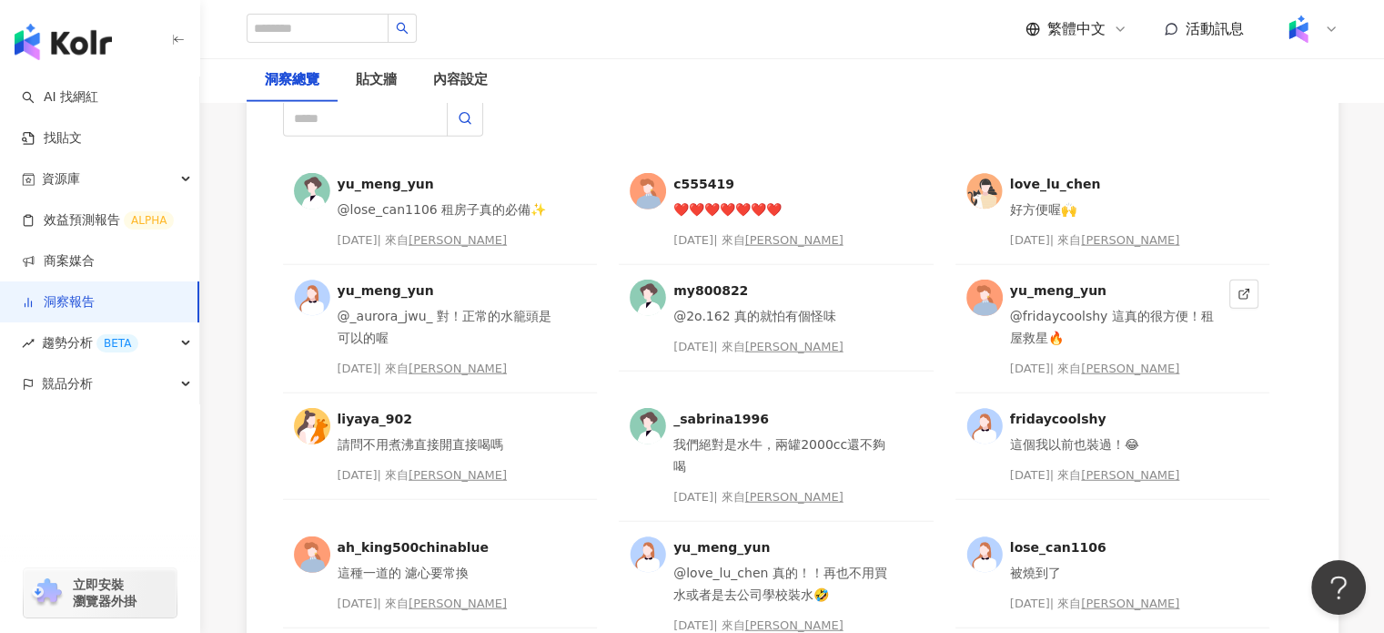
scroll to position [4711, 0]
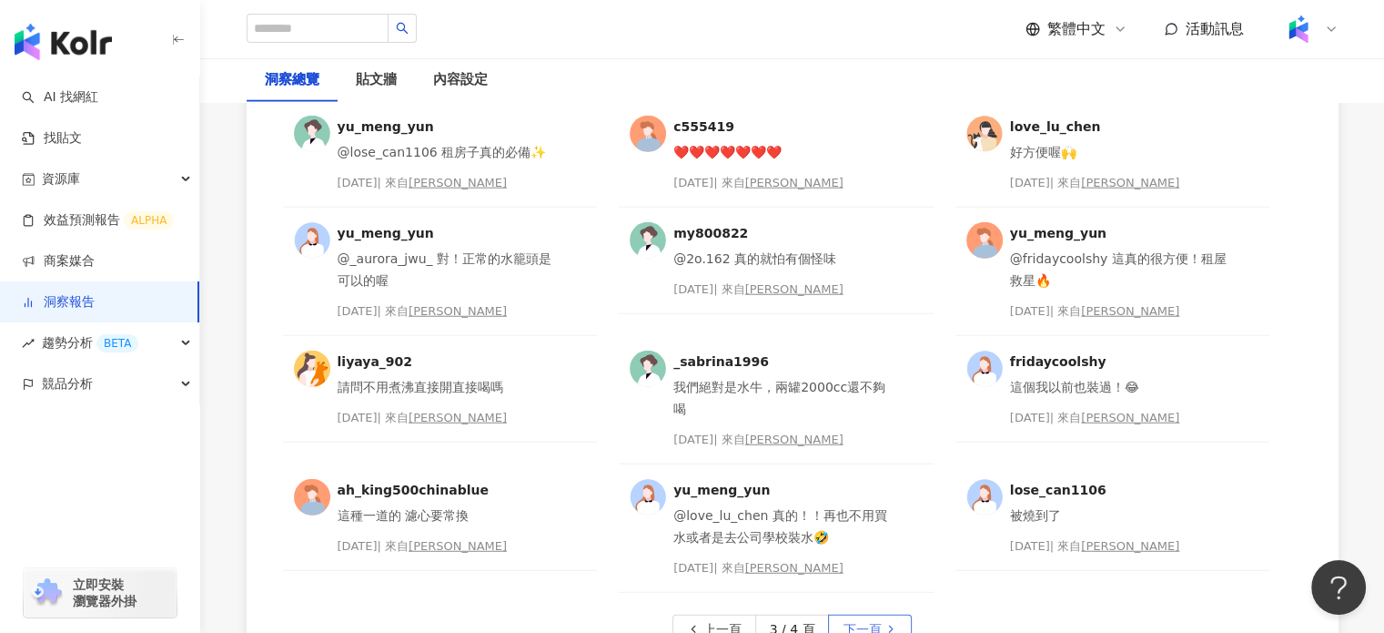
click at [870, 615] on span "下一頁" at bounding box center [862, 629] width 38 height 29
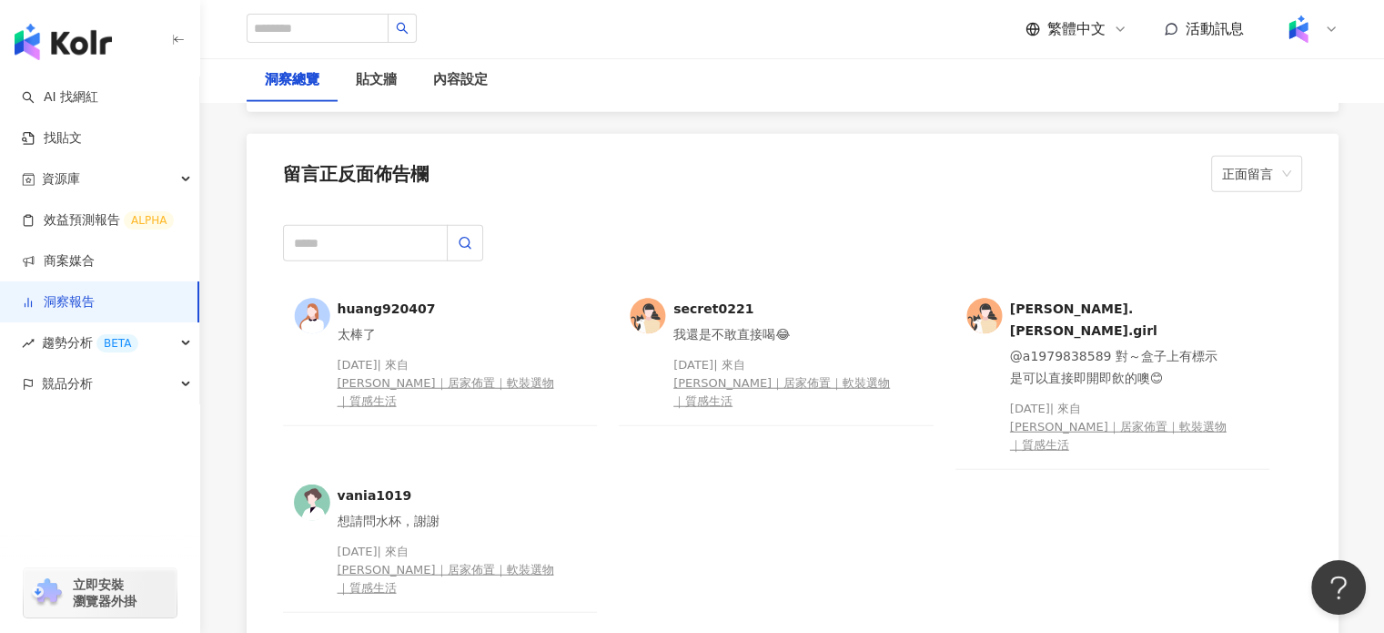
scroll to position [4620, 0]
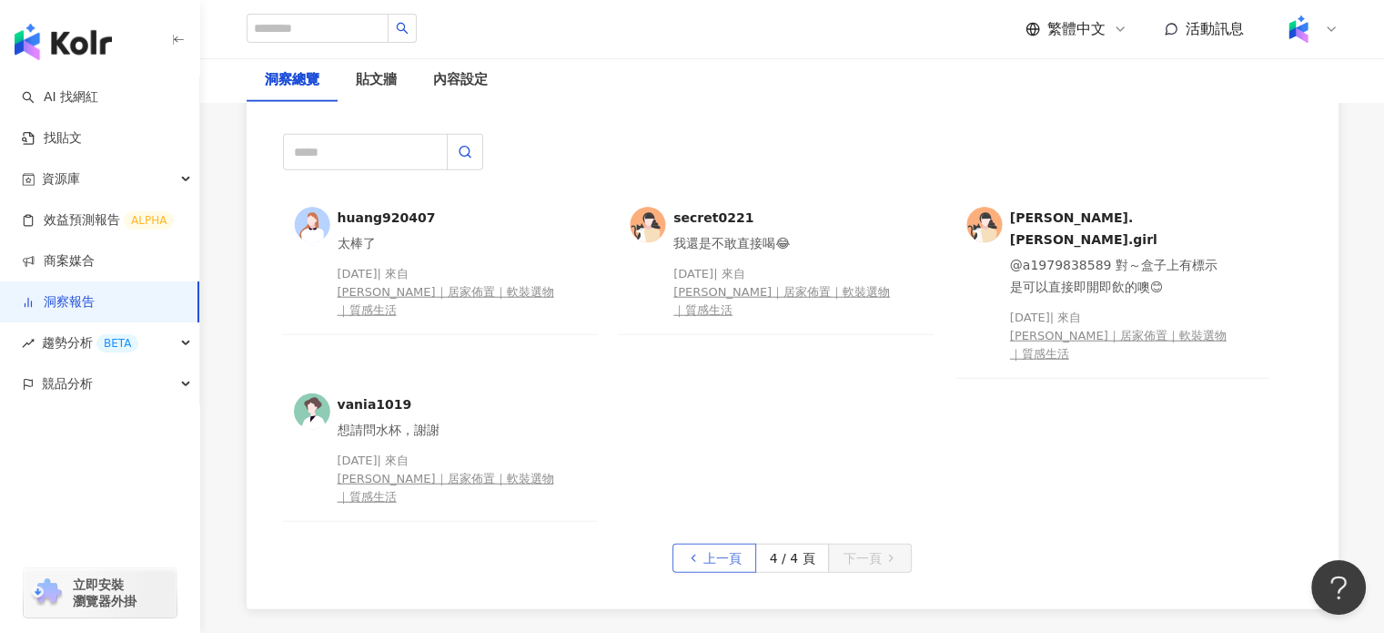
click at [706, 544] on span "上一頁" at bounding box center [723, 558] width 38 height 29
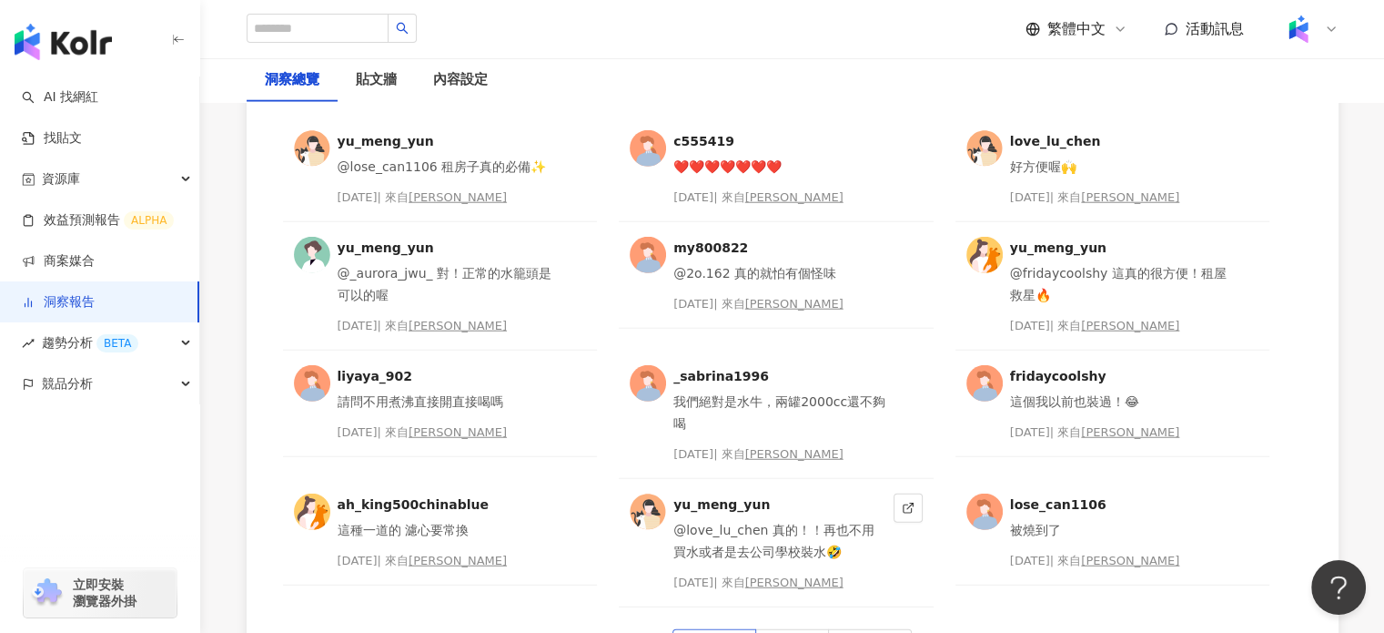
scroll to position [4802, 0]
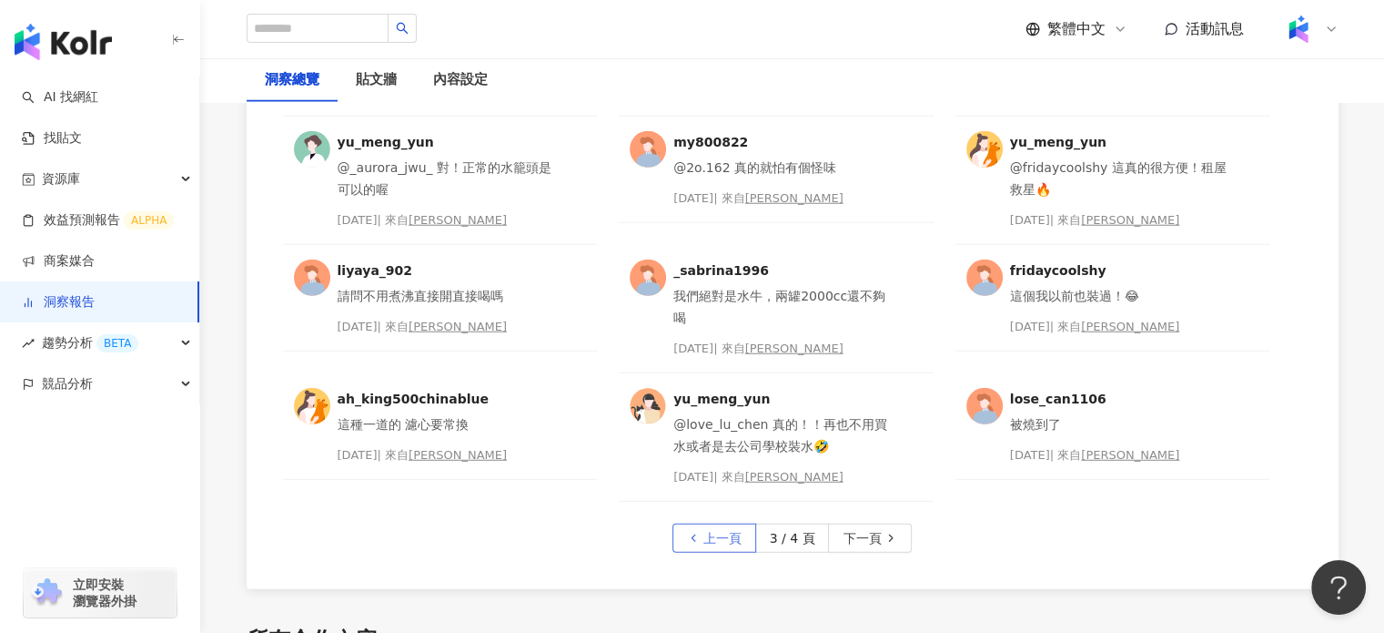
click at [711, 524] on span "上一頁" at bounding box center [723, 538] width 38 height 29
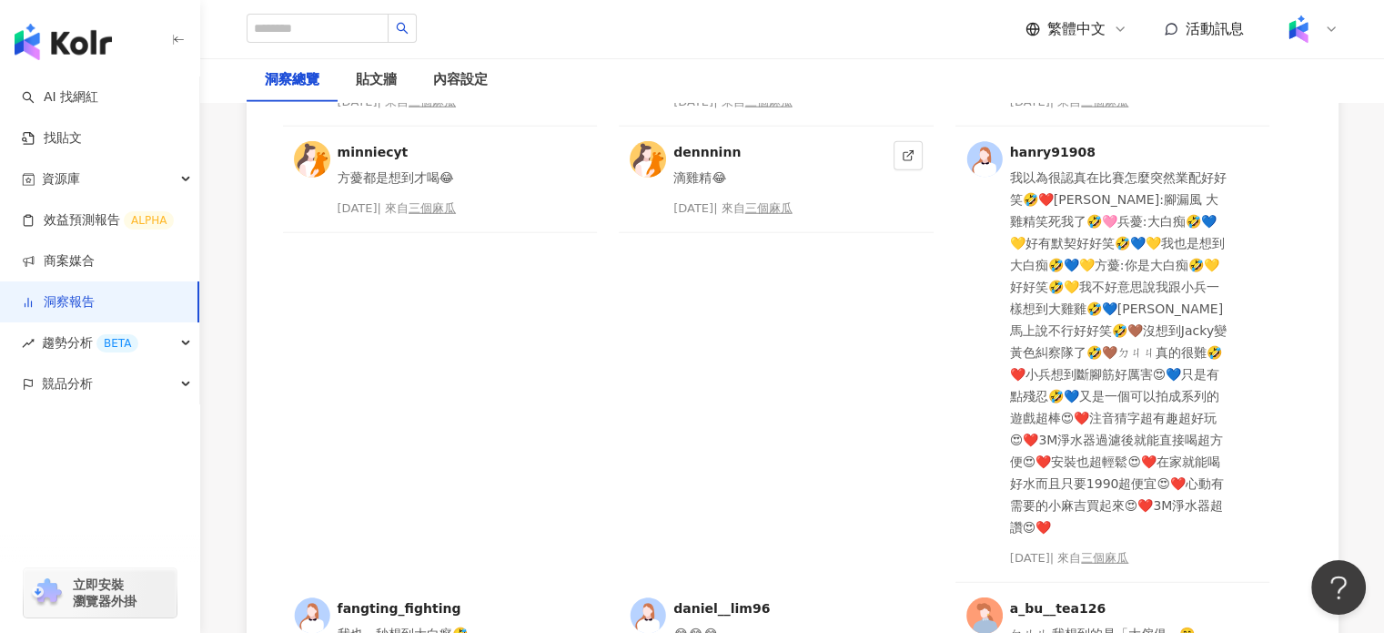
scroll to position [5075, 0]
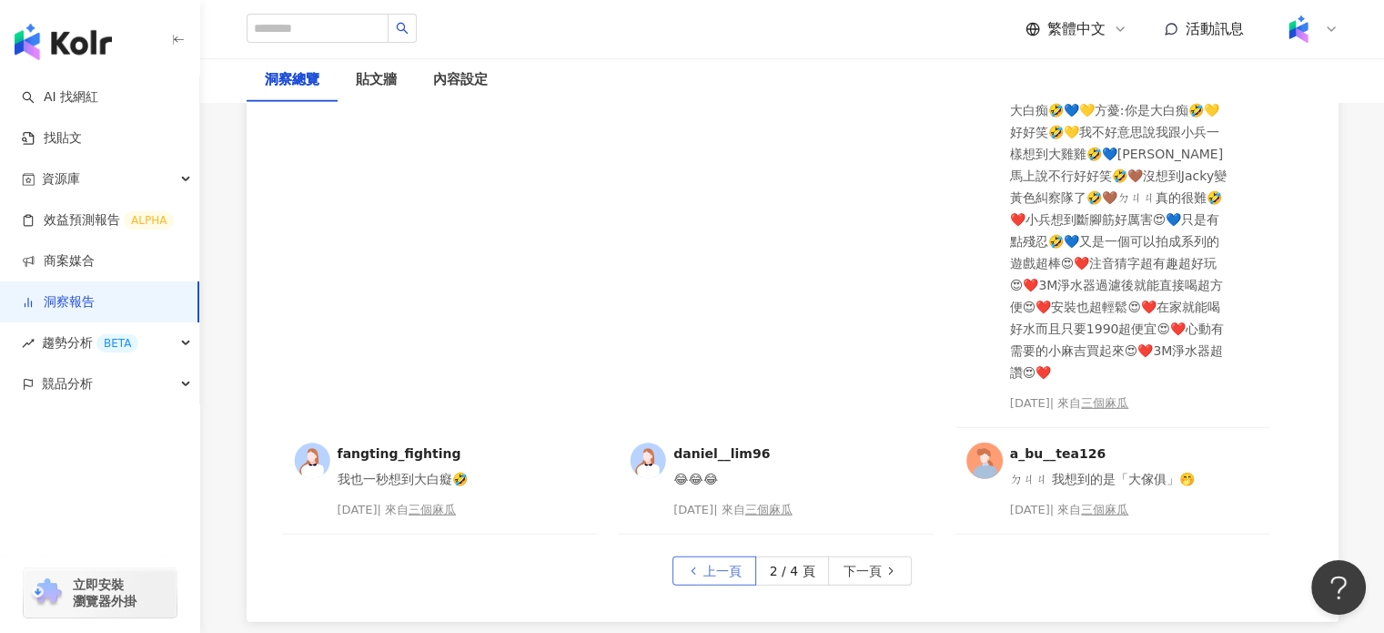
click at [734, 557] on span "上一頁" at bounding box center [723, 571] width 38 height 29
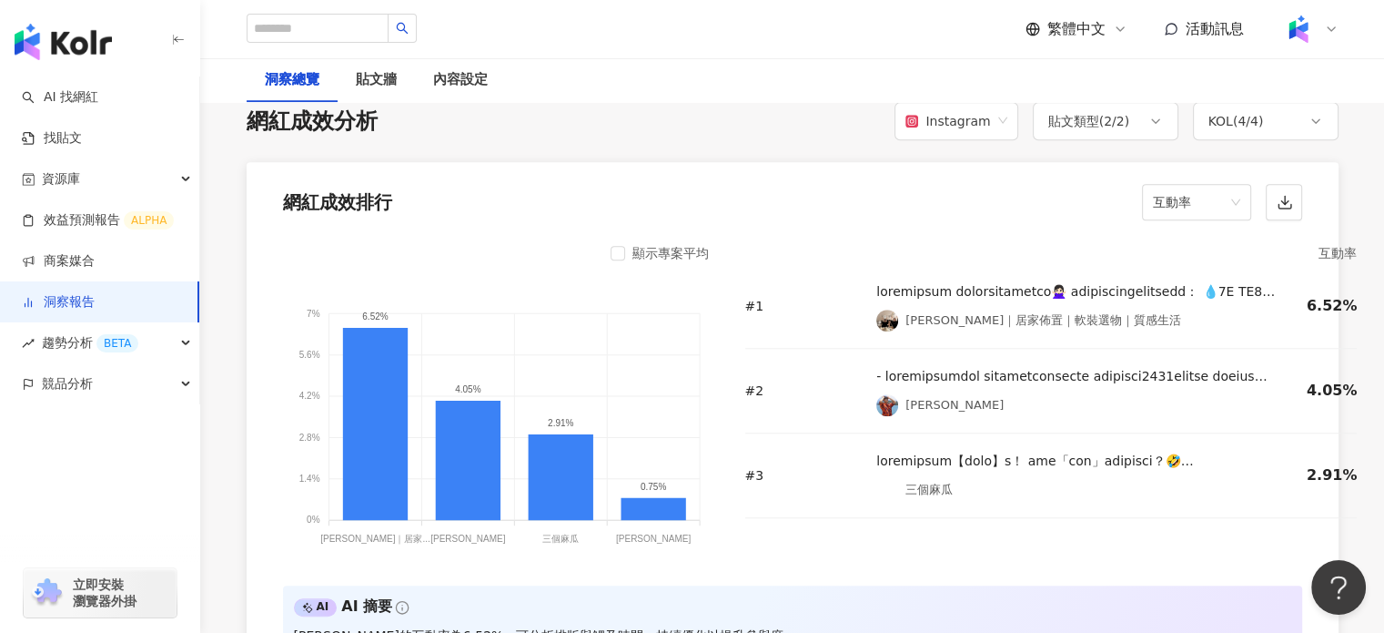
scroll to position [1299, 0]
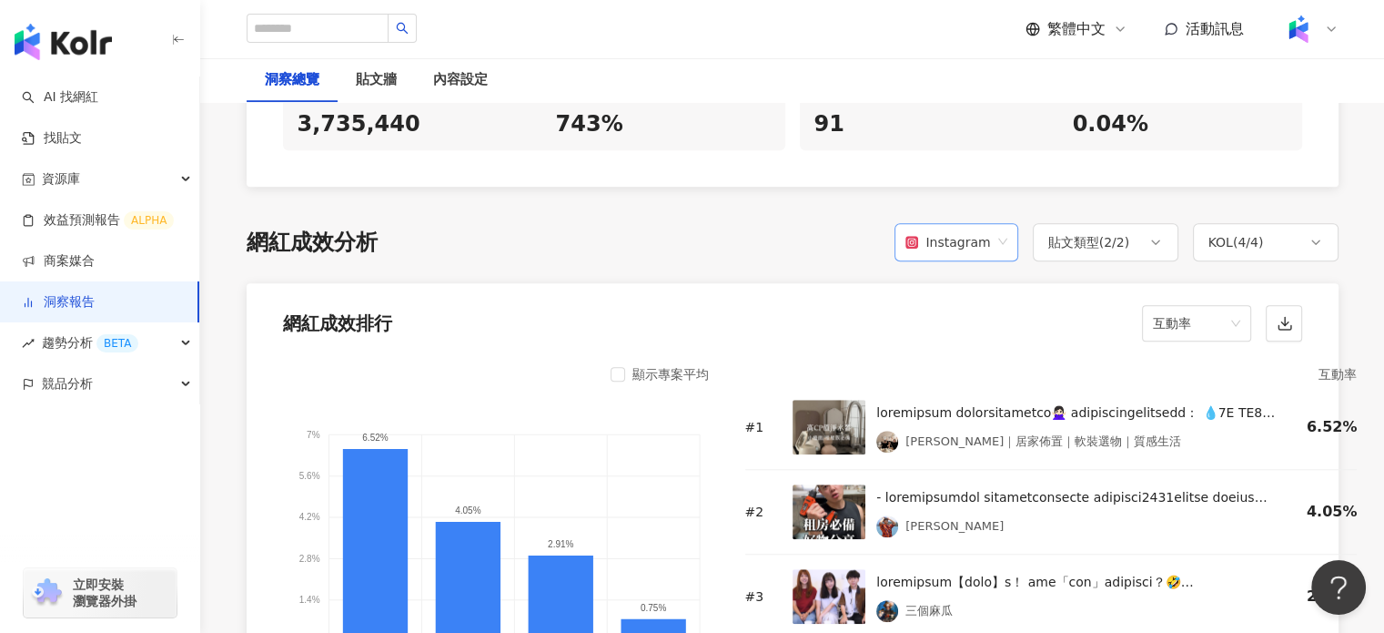
click at [990, 226] on div "Instagram" at bounding box center [948, 242] width 85 height 35
click at [1056, 237] on div "貼文類型 ( 2 / 2 )" at bounding box center [1090, 242] width 82 height 22
click at [958, 228] on div "Instagram" at bounding box center [948, 242] width 85 height 35
click at [1065, 240] on div "貼文類型 ( 2 / 2 )" at bounding box center [1090, 242] width 82 height 22
click at [981, 323] on div "網紅成效排行 互動率" at bounding box center [793, 317] width 1092 height 69
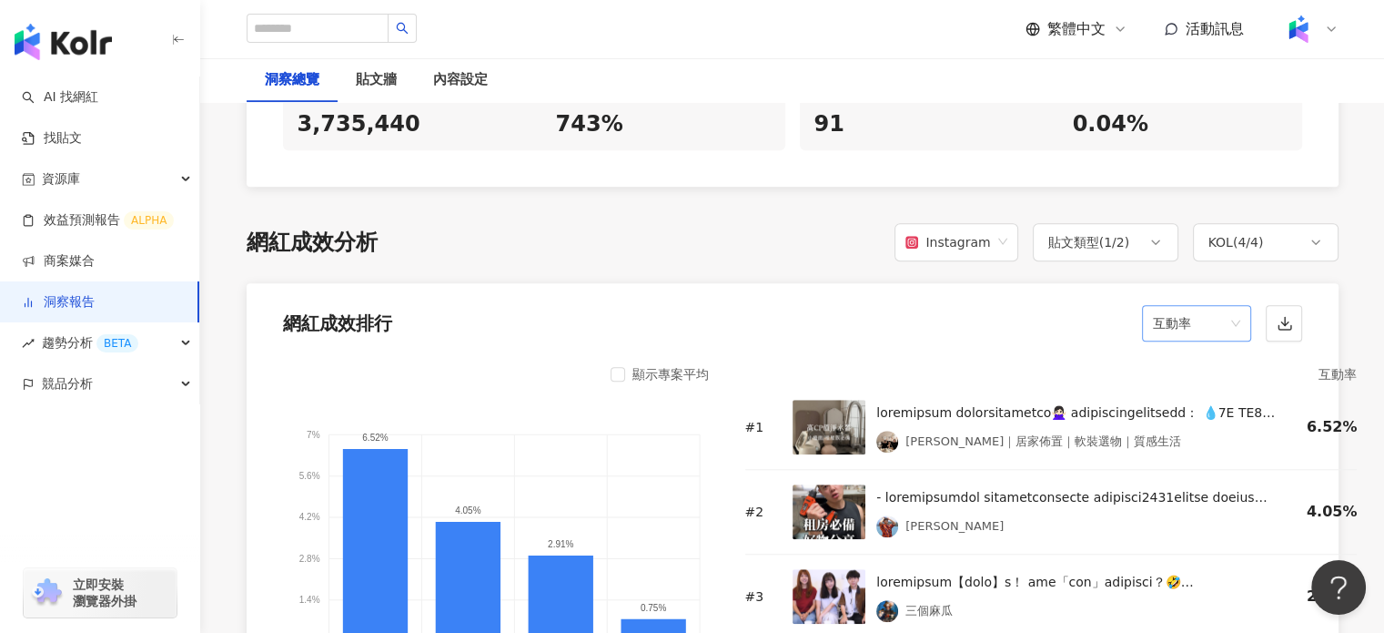
click at [1175, 318] on span "互動率" at bounding box center [1196, 323] width 87 height 35
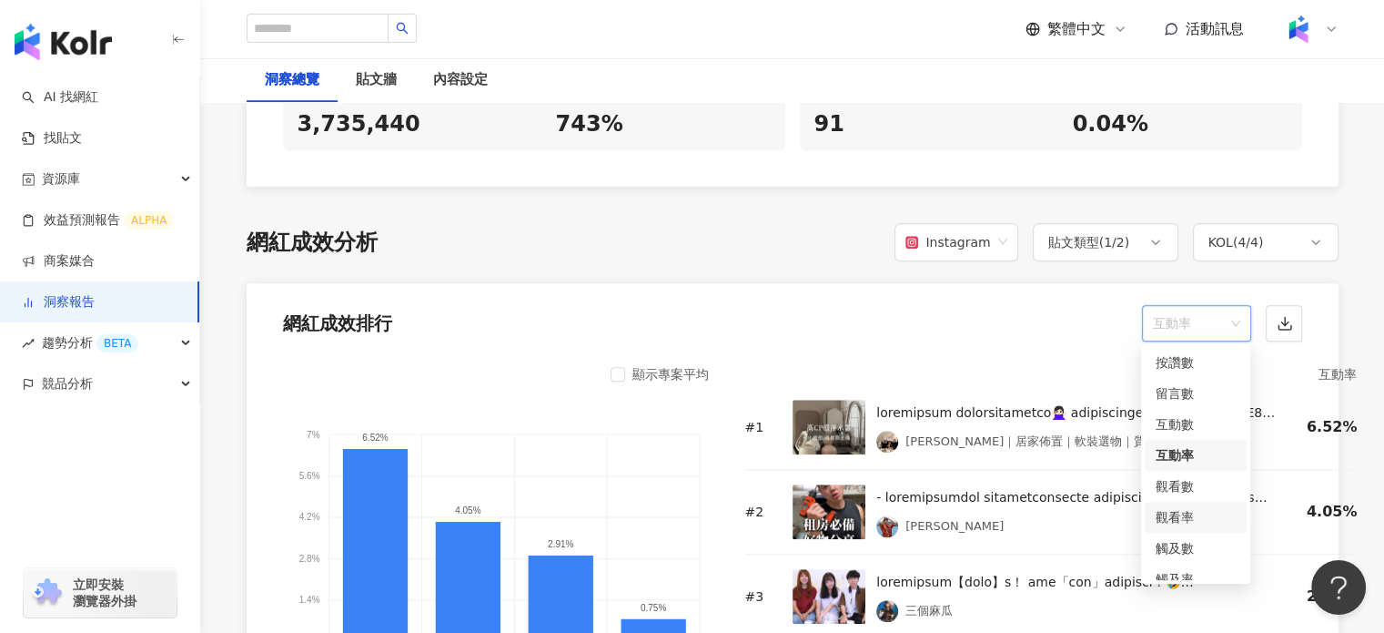
drag, startPoint x: 1205, startPoint y: 512, endPoint x: 1205, endPoint y: 486, distance: 26.4
click at [1205, 488] on div "按讚數 留言數 互動數 互動率 觀看數 觀看率 觸及數 觸及率 連結點擊數 連結點擊率" at bounding box center [1196, 501] width 102 height 309
click at [1178, 520] on div "觀看率" at bounding box center [1196, 517] width 80 height 20
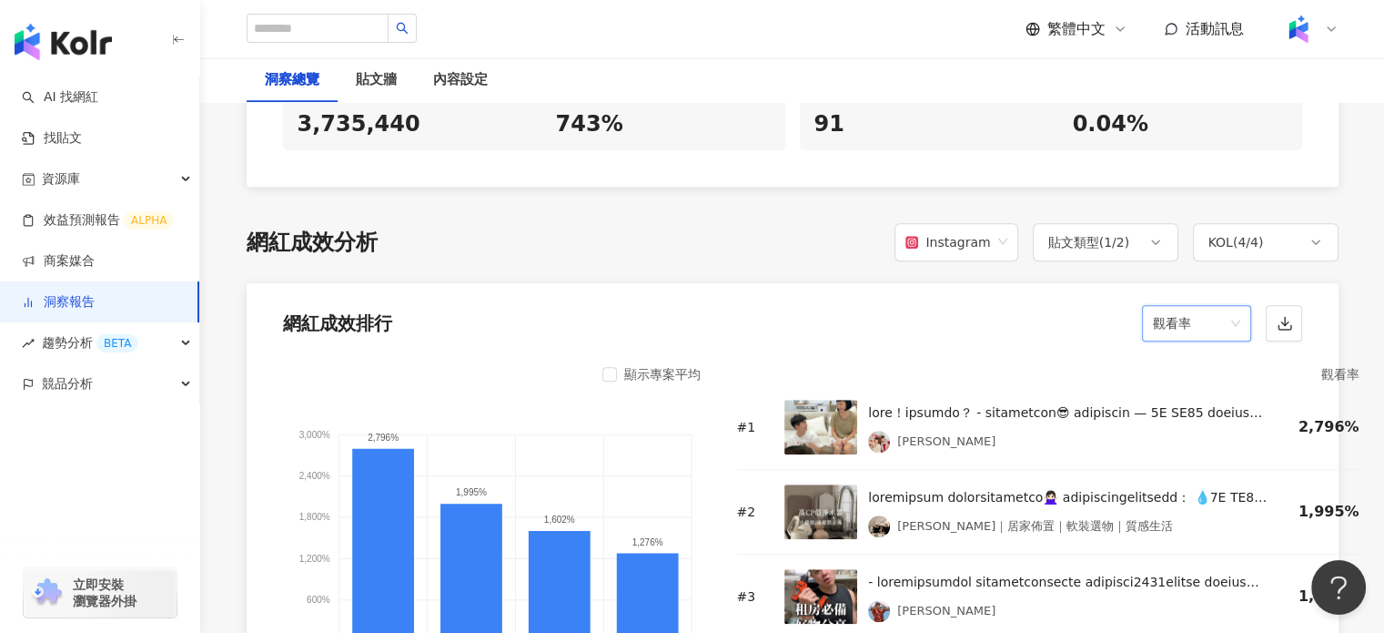
click at [1200, 310] on span "觀看率" at bounding box center [1196, 323] width 87 height 35
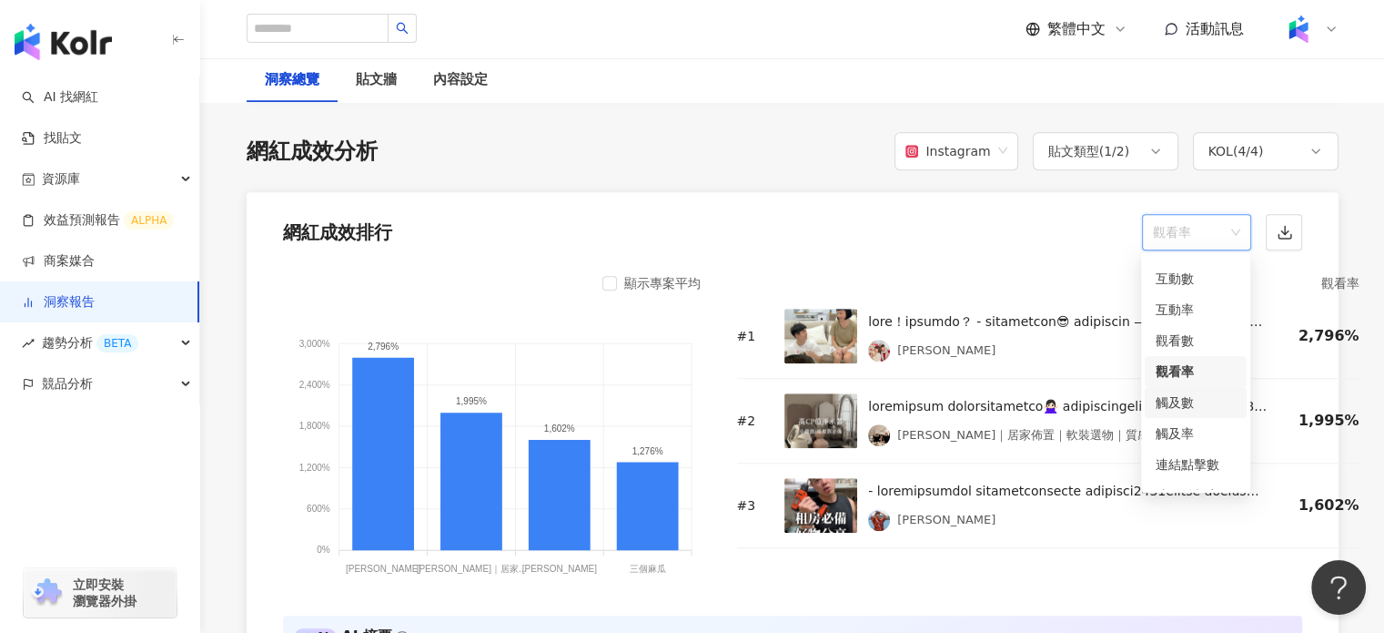
scroll to position [76, 0]
click at [1191, 417] on div "觸及率" at bounding box center [1196, 411] width 80 height 20
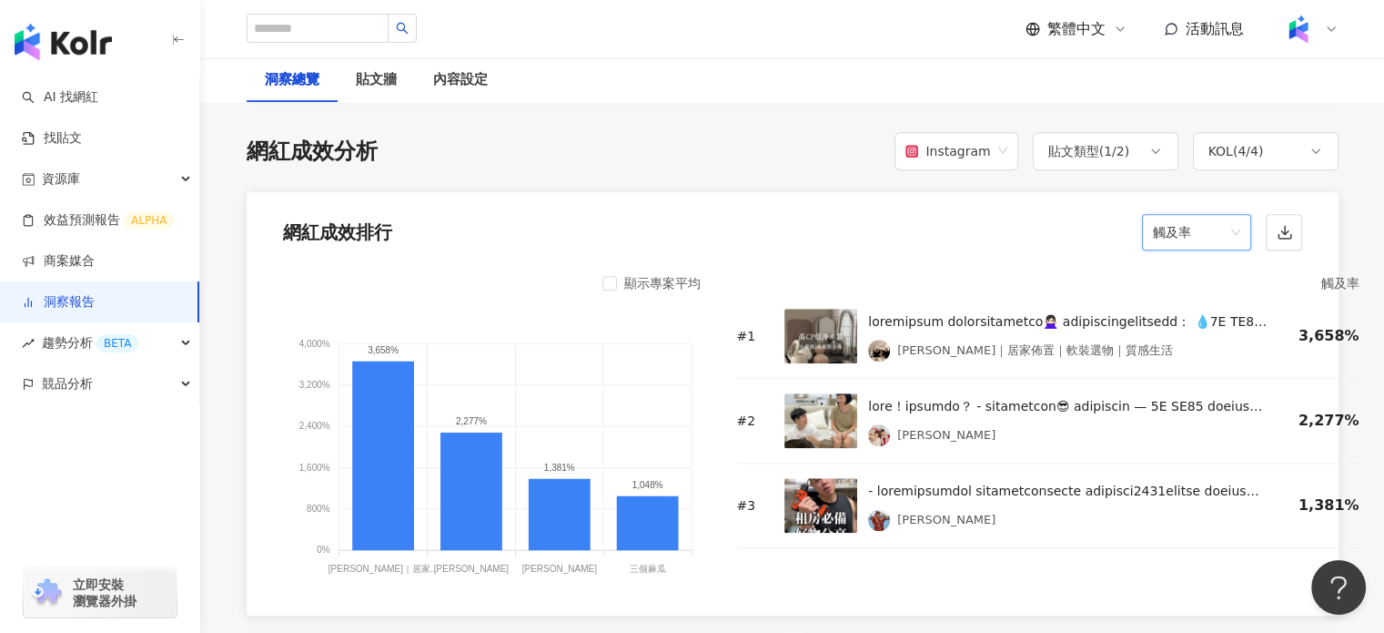
click at [1214, 228] on span "觸及率" at bounding box center [1196, 232] width 87 height 35
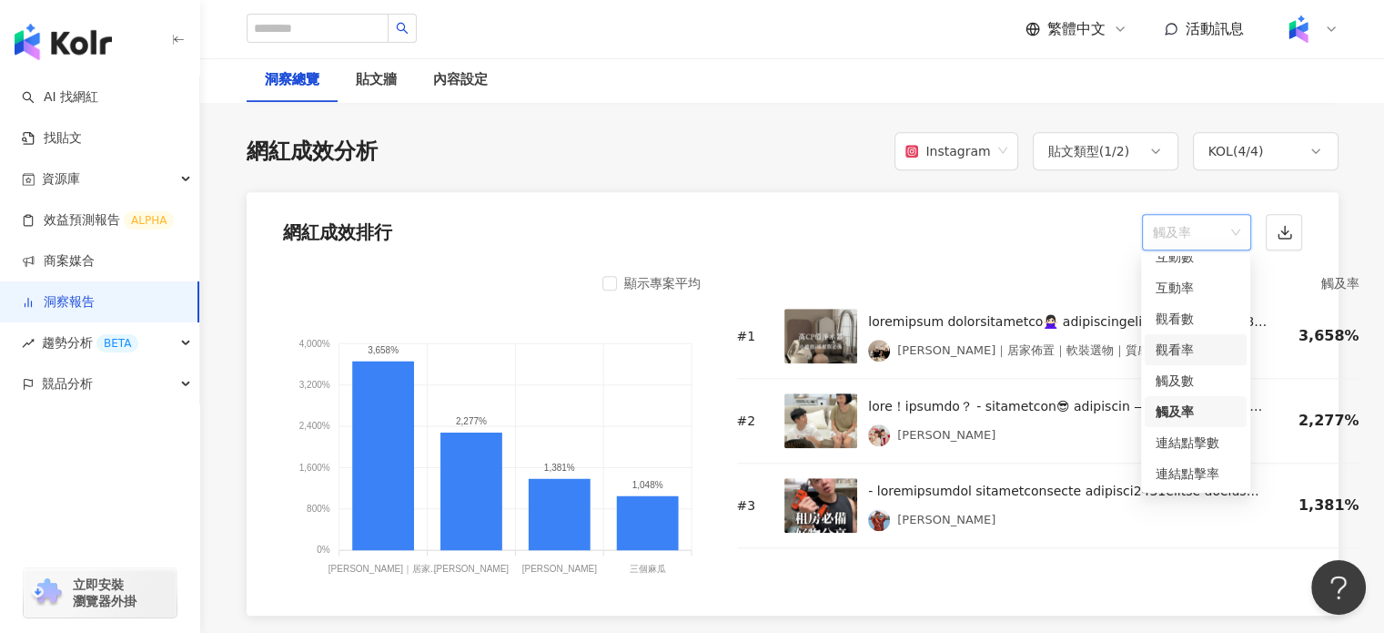
click at [1186, 350] on div "觀看率" at bounding box center [1196, 350] width 80 height 20
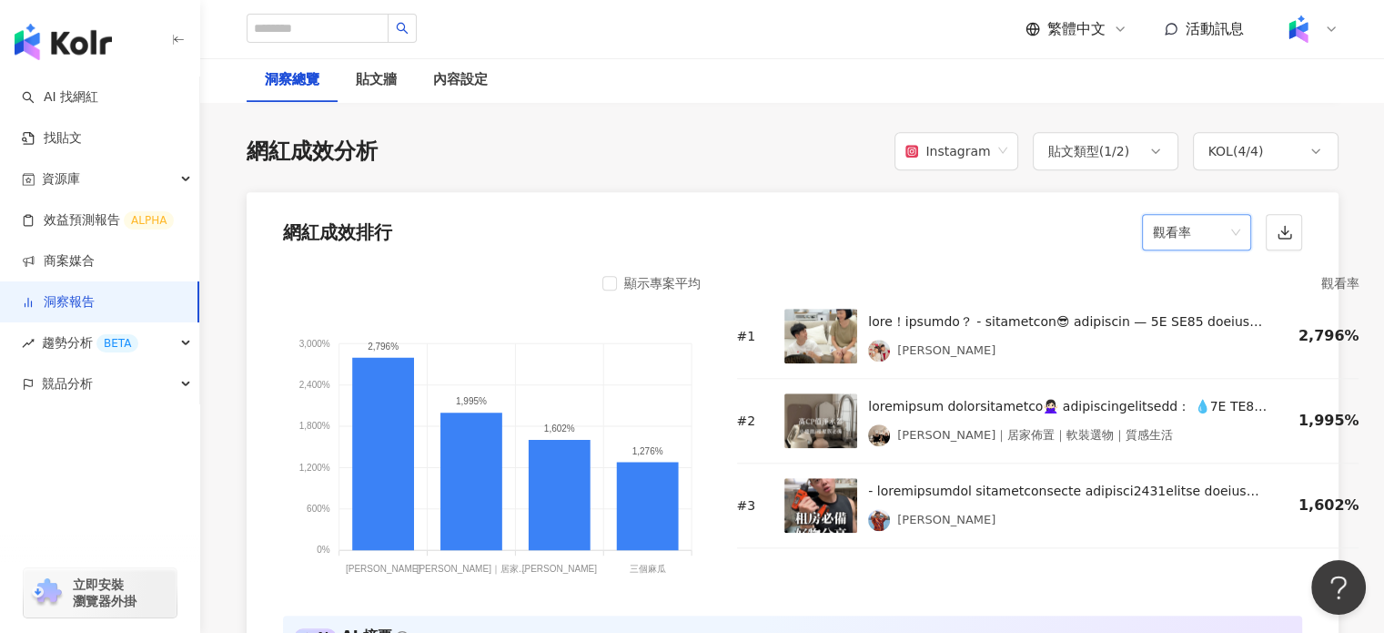
click at [1208, 238] on span "觀看率" at bounding box center [1196, 232] width 87 height 35
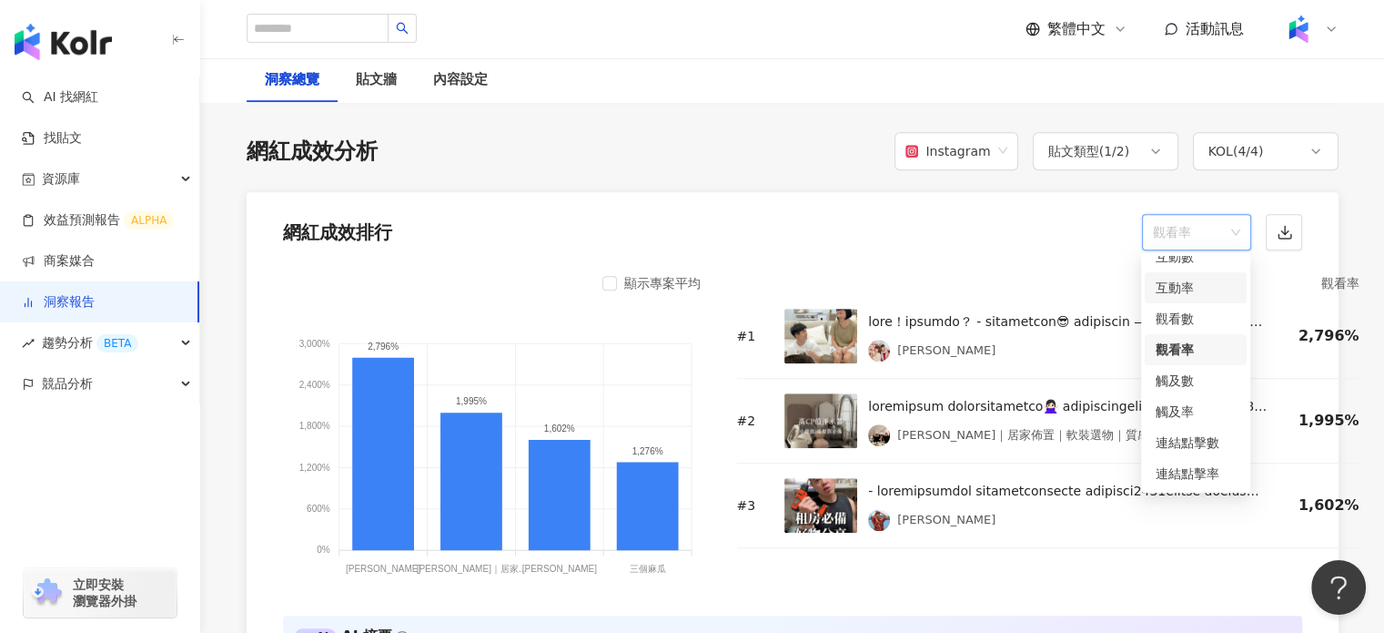
click at [1176, 289] on div "互動率" at bounding box center [1196, 288] width 80 height 20
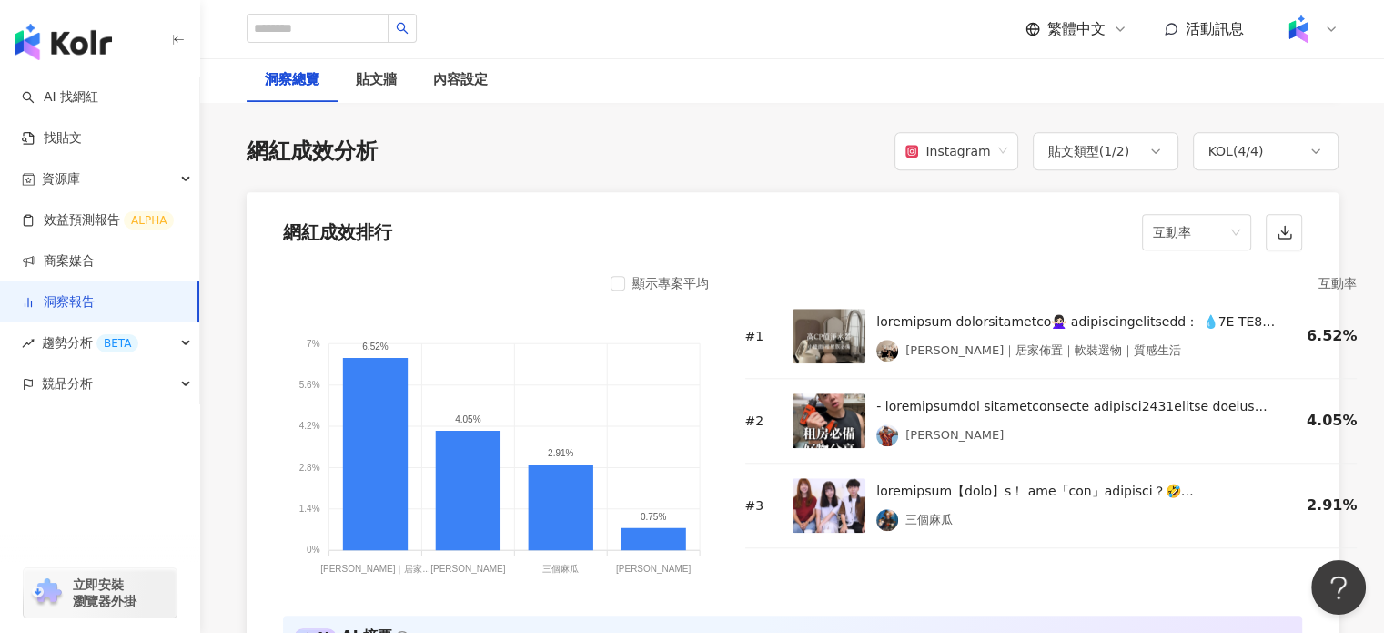
click at [1174, 405] on div at bounding box center [1077, 406] width 401 height 22
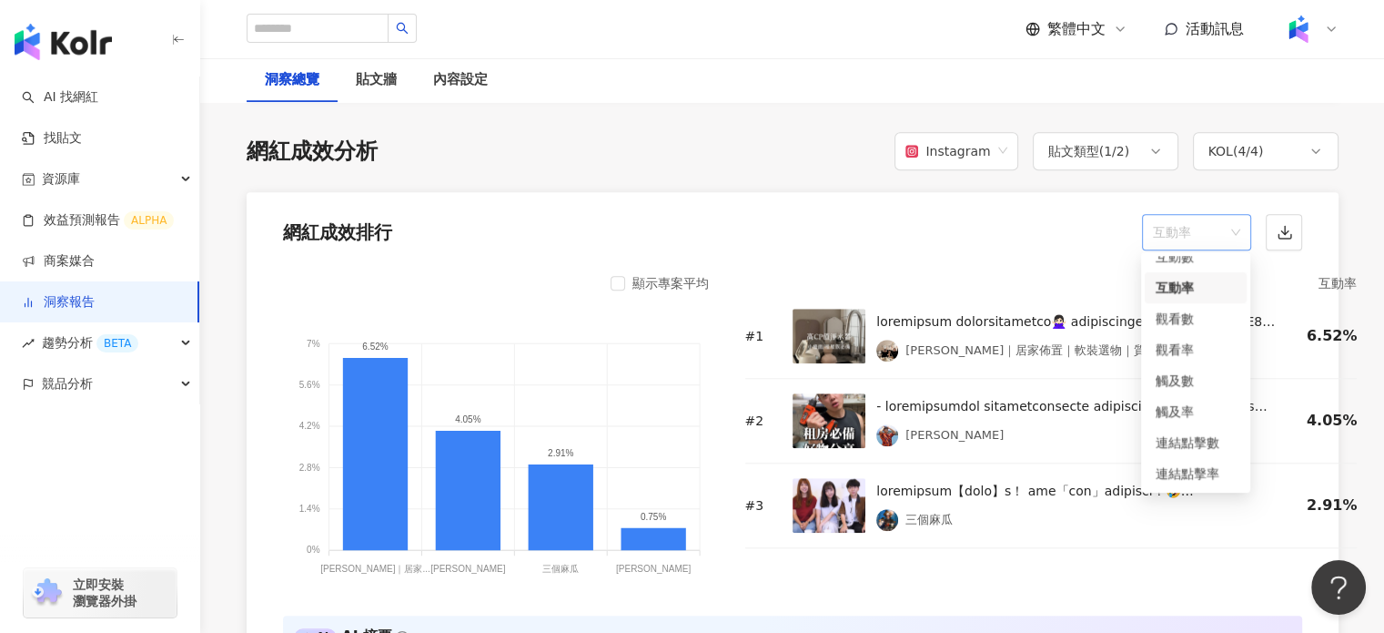
click at [1180, 237] on span "互動率" at bounding box center [1196, 232] width 87 height 35
click at [1230, 235] on span "互動率" at bounding box center [1196, 232] width 87 height 35
click at [1201, 350] on div "觀看率" at bounding box center [1196, 350] width 80 height 20
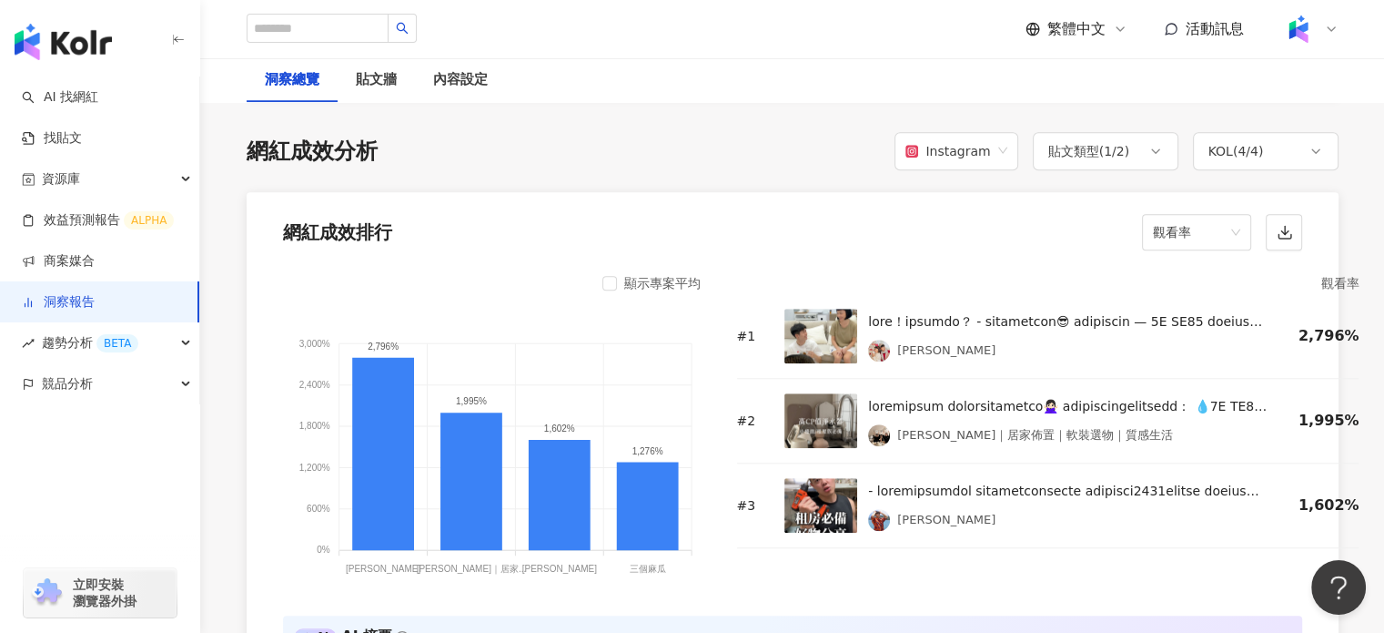
click at [481, 567] on tspan "[PERSON_NAME]｜居家..." at bounding box center [471, 568] width 110 height 11
click at [834, 575] on div "觀看率 # 1 [PERSON_NAME]2,796% # 2 [PERSON_NAME]｜居家佈置｜軟裝選物｜質感生活 1,995% # 3 [PERSON…" at bounding box center [1048, 432] width 623 height 321
